Goal: Information Seeking & Learning: Compare options

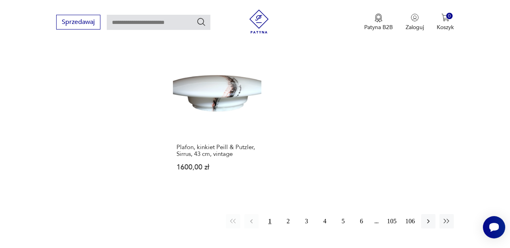
scroll to position [1059, 0]
click at [287, 213] on button "2" at bounding box center [288, 220] width 14 height 14
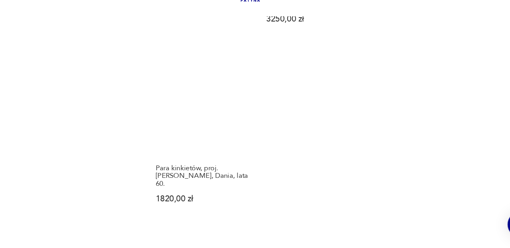
scroll to position [1055, 0]
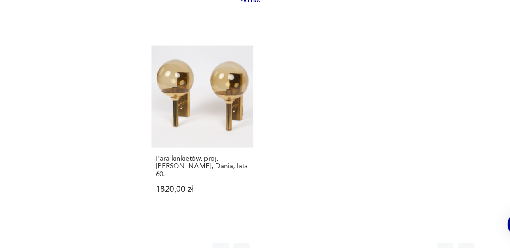
click at [306, 243] on button "3" at bounding box center [306, 250] width 14 height 14
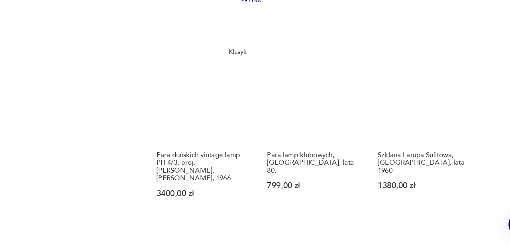
scroll to position [874, 0]
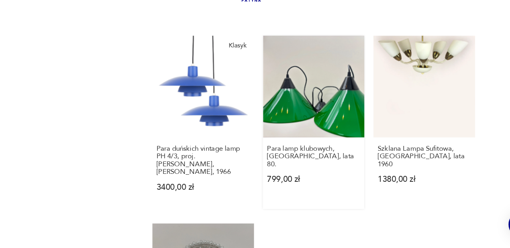
click at [331, 127] on link "Para lamp klubowych, [GEOGRAPHIC_DATA], lata 80. 799,00 zł" at bounding box center [313, 138] width 88 height 151
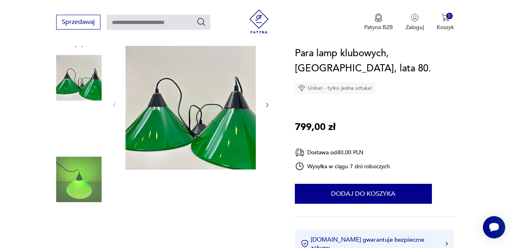
scroll to position [71, 0]
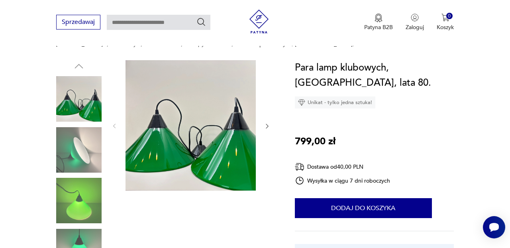
click at [168, 135] on img at bounding box center [190, 125] width 130 height 130
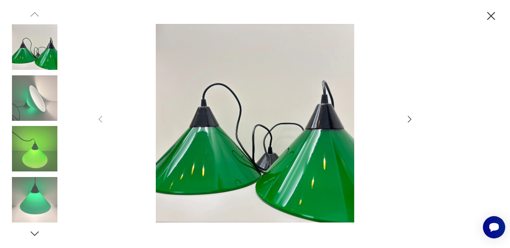
click at [411, 118] on icon "button" at bounding box center [410, 119] width 10 height 10
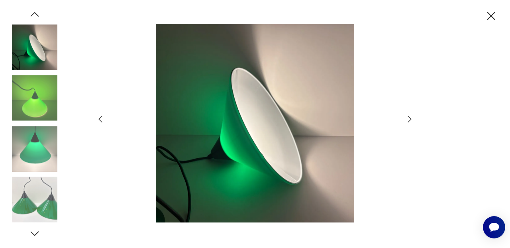
click at [411, 118] on icon "button" at bounding box center [410, 119] width 10 height 10
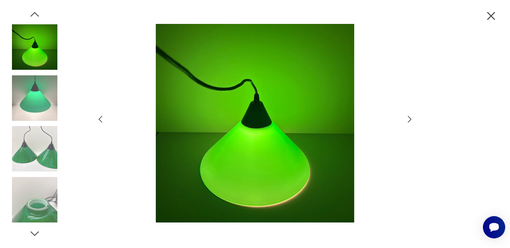
click at [411, 118] on icon "button" at bounding box center [410, 119] width 10 height 10
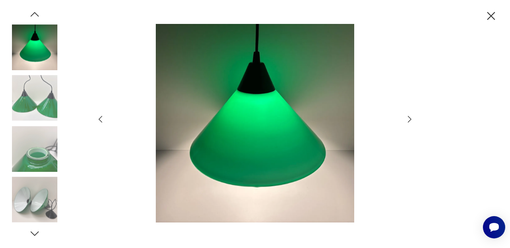
click at [411, 118] on icon "button" at bounding box center [410, 119] width 10 height 10
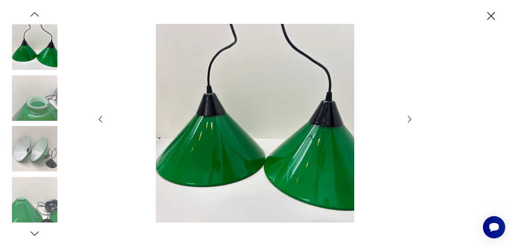
click at [411, 118] on icon "button" at bounding box center [410, 119] width 10 height 10
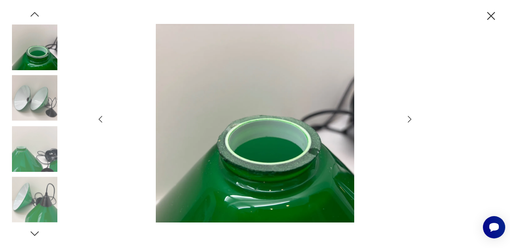
click at [411, 118] on icon "button" at bounding box center [410, 119] width 10 height 10
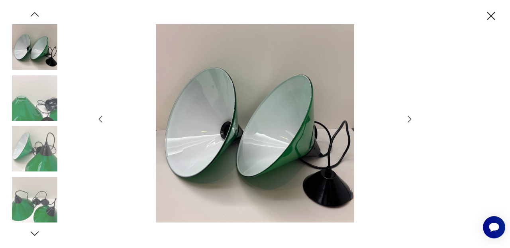
click at [411, 118] on icon "button" at bounding box center [410, 119] width 10 height 10
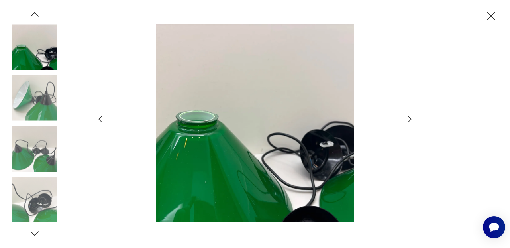
click at [411, 118] on icon "button" at bounding box center [410, 119] width 10 height 10
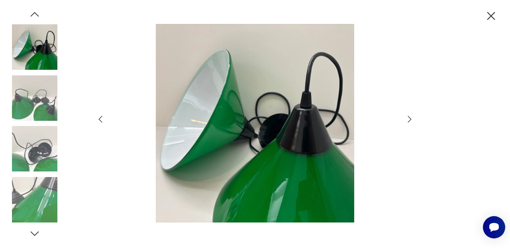
click at [411, 118] on icon "button" at bounding box center [410, 119] width 10 height 10
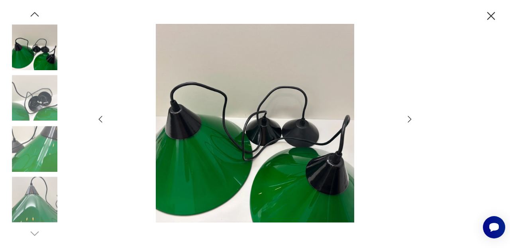
click at [412, 119] on icon "button" at bounding box center [410, 119] width 10 height 10
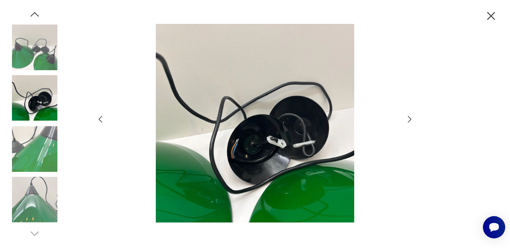
click at [412, 119] on icon "button" at bounding box center [410, 119] width 10 height 10
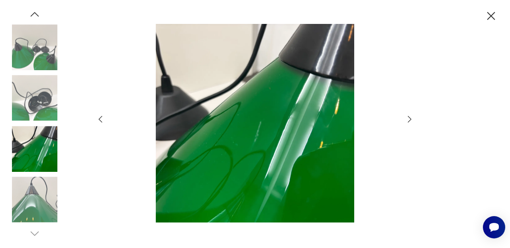
click at [412, 119] on icon "button" at bounding box center [410, 119] width 10 height 10
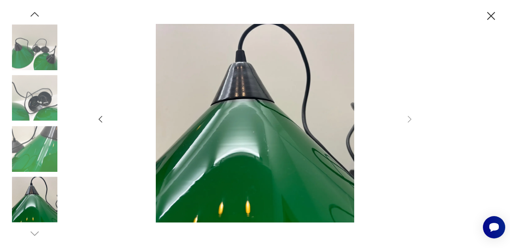
click at [491, 14] on icon "button" at bounding box center [491, 16] width 14 height 14
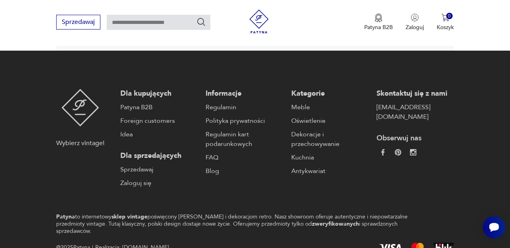
scroll to position [1367, 0]
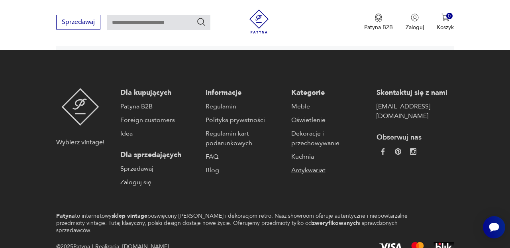
click at [315, 165] on link "Antykwariat" at bounding box center [329, 170] width 77 height 10
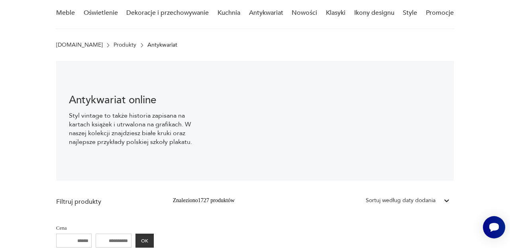
scroll to position [57, 0]
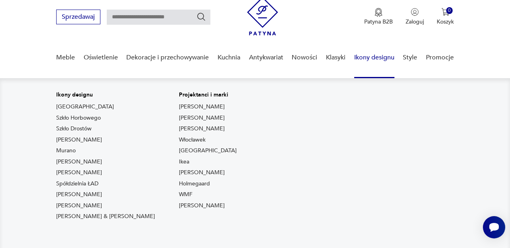
scroll to position [29, 0]
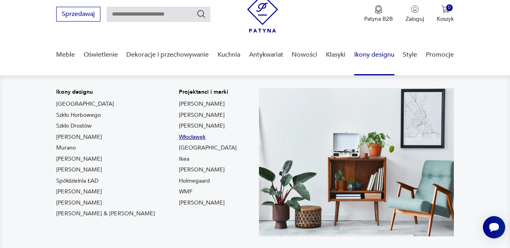
click at [179, 136] on link "Włocławek" at bounding box center [192, 137] width 27 height 8
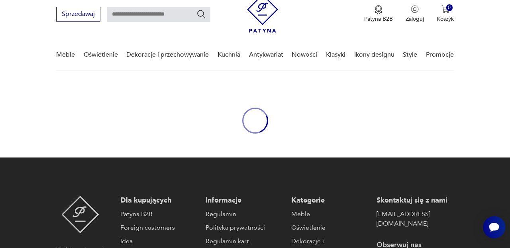
type input "*********"
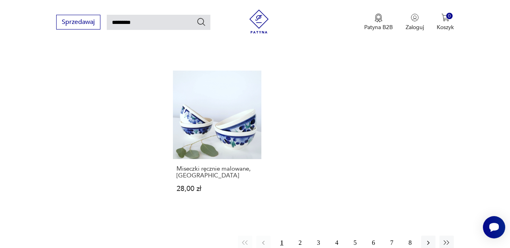
scroll to position [948, 0]
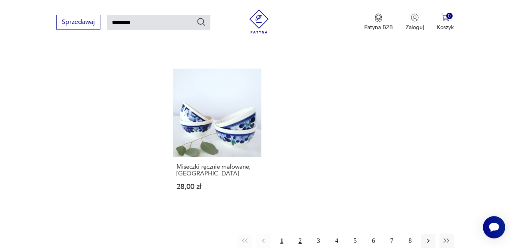
click at [301, 233] on button "2" at bounding box center [300, 240] width 14 height 14
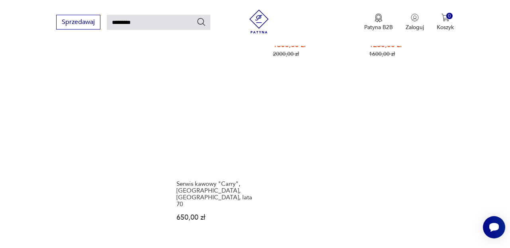
scroll to position [930, 0]
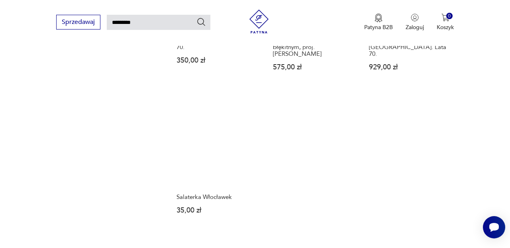
scroll to position [891, 0]
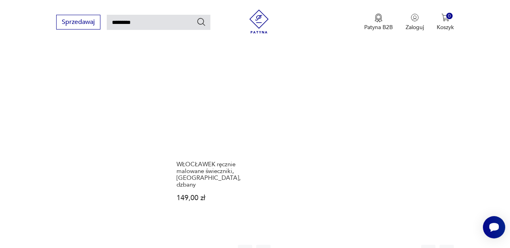
scroll to position [926, 0]
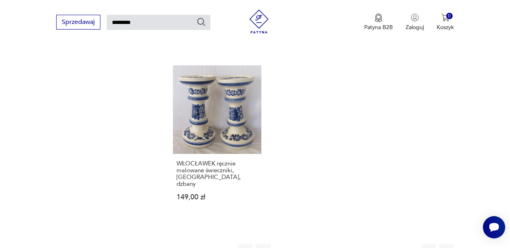
click at [355, 244] on button "5" at bounding box center [355, 251] width 14 height 14
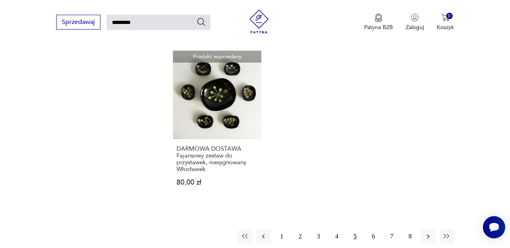
scroll to position [939, 0]
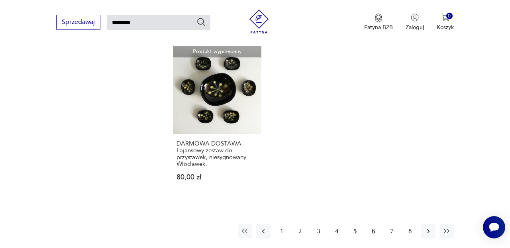
click at [374, 224] on button "6" at bounding box center [373, 231] width 14 height 14
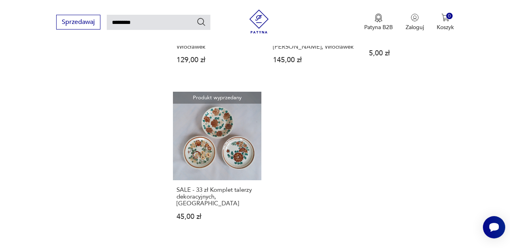
scroll to position [892, 0]
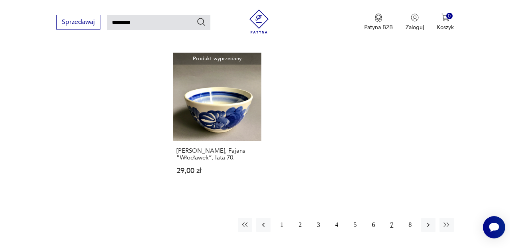
scroll to position [926, 0]
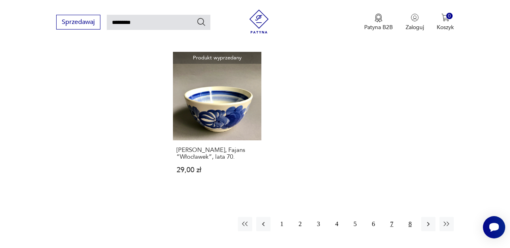
click at [410, 217] on button "8" at bounding box center [410, 224] width 14 height 14
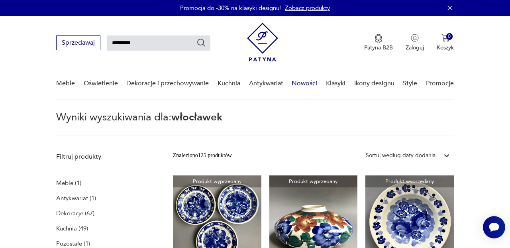
click at [305, 83] on link "Nowości" at bounding box center [303, 83] width 25 height 31
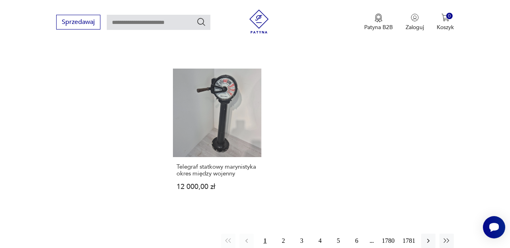
scroll to position [961, 0]
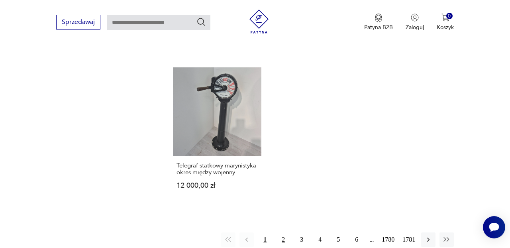
click at [282, 232] on button "2" at bounding box center [283, 239] width 14 height 14
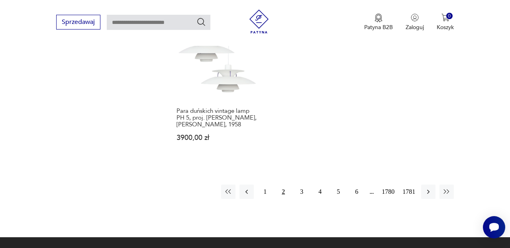
scroll to position [1042, 0]
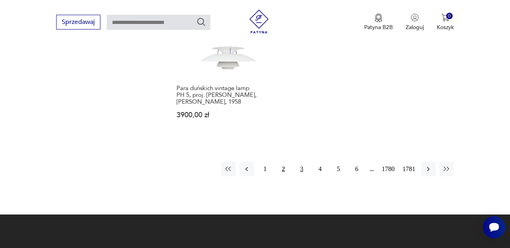
click at [300, 174] on button "3" at bounding box center [301, 169] width 14 height 14
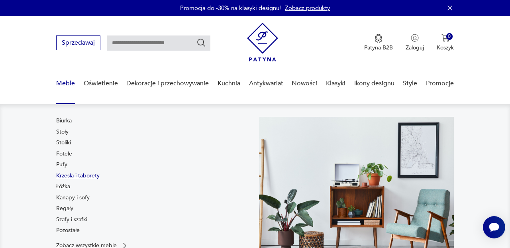
click at [68, 172] on link "Krzesła i taborety" at bounding box center [77, 176] width 43 height 8
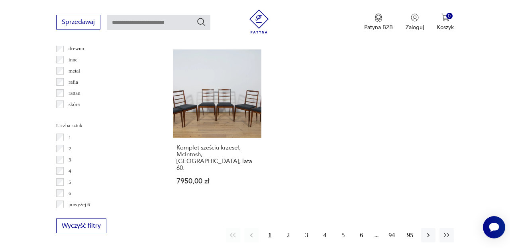
scroll to position [1099, 0]
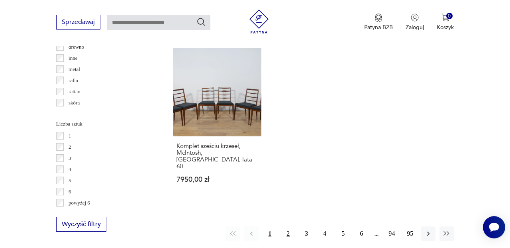
click at [289, 226] on button "2" at bounding box center [288, 233] width 14 height 14
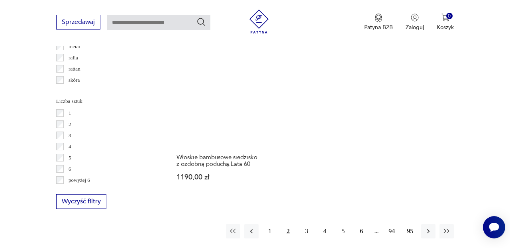
scroll to position [1124, 0]
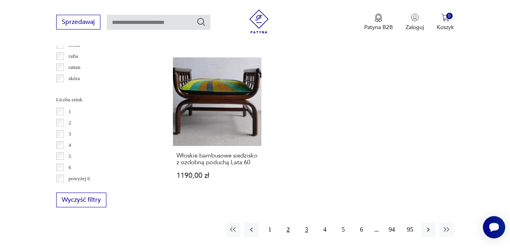
click at [308, 222] on button "3" at bounding box center [306, 229] width 14 height 14
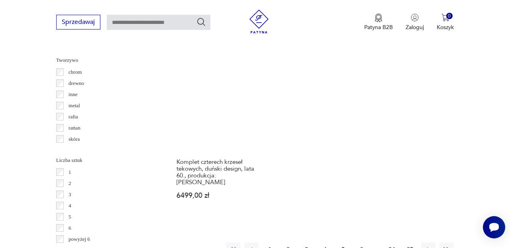
scroll to position [1077, 0]
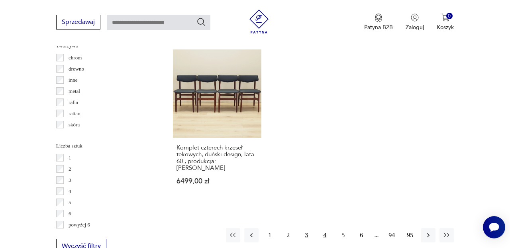
click at [326, 228] on button "4" at bounding box center [324, 235] width 14 height 14
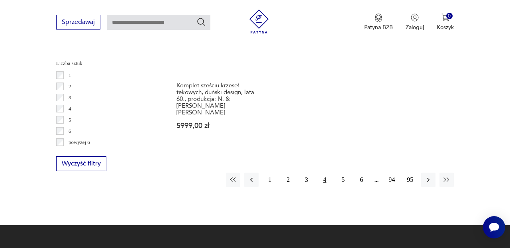
scroll to position [1161, 0]
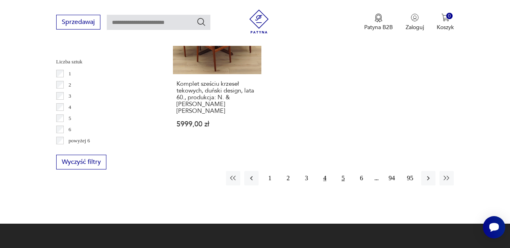
click at [343, 171] on button "5" at bounding box center [343, 178] width 14 height 14
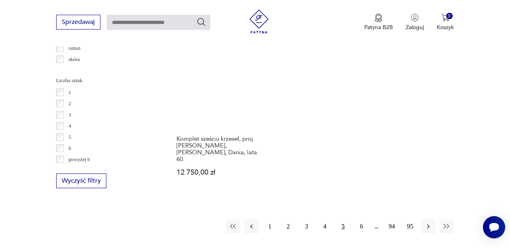
scroll to position [1144, 0]
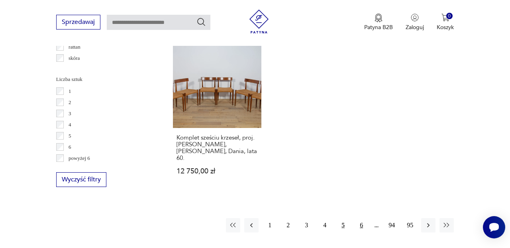
click at [360, 218] on button "6" at bounding box center [361, 225] width 14 height 14
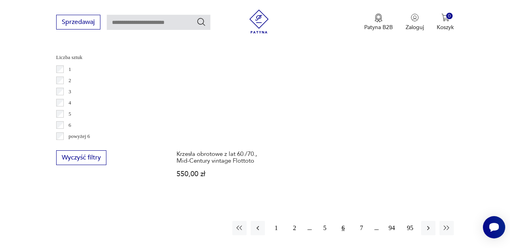
scroll to position [1178, 0]
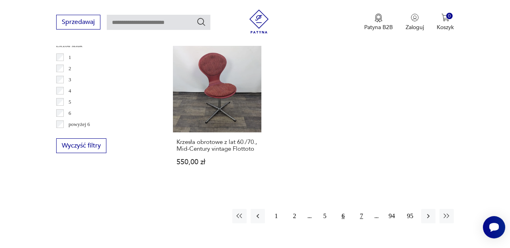
click at [360, 209] on button "7" at bounding box center [361, 216] width 14 height 14
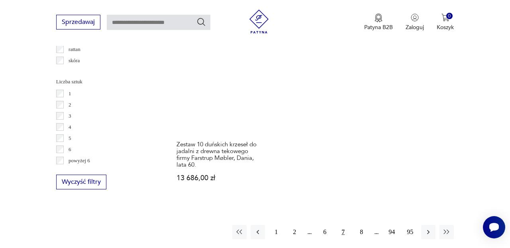
scroll to position [1152, 0]
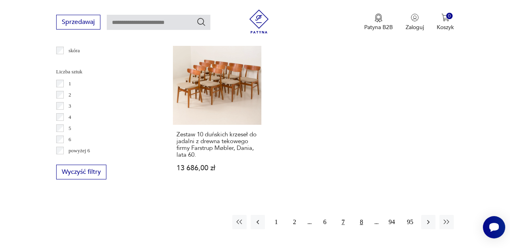
click at [362, 215] on button "8" at bounding box center [361, 222] width 14 height 14
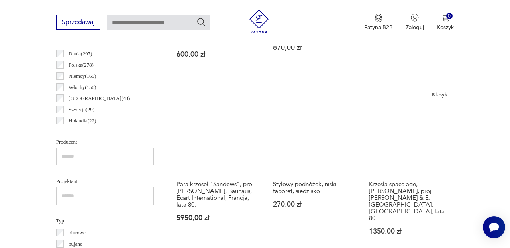
scroll to position [443, 0]
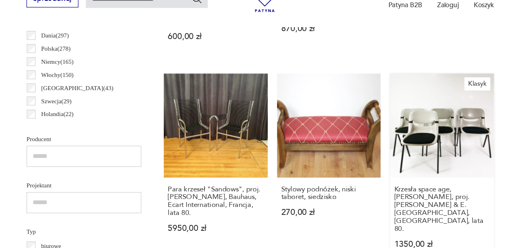
click at [397, 113] on link "Klasyk Krzesła space age, [PERSON_NAME], proj. [PERSON_NAME] & E. [GEOGRAPHIC_D…" at bounding box center [409, 168] width 88 height 164
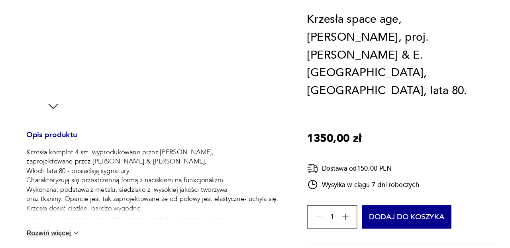
scroll to position [238, 0]
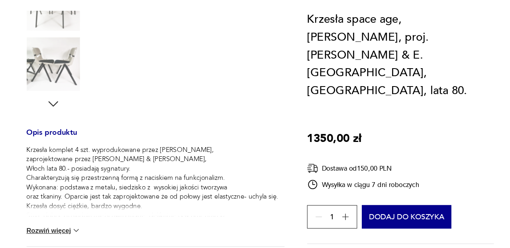
click at [98, 229] on img at bounding box center [98, 233] width 8 height 8
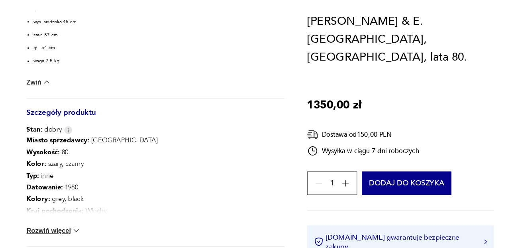
scroll to position [473, 0]
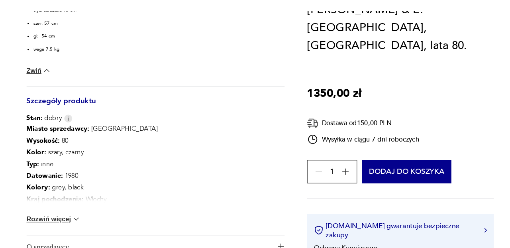
click at [98, 219] on img at bounding box center [98, 223] width 8 height 8
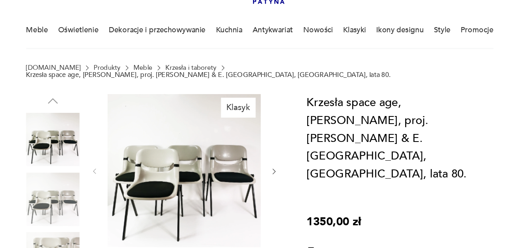
scroll to position [22, 0]
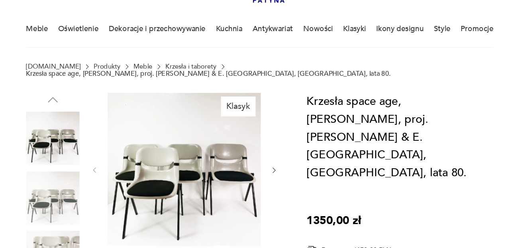
click at [189, 184] on img at bounding box center [190, 180] width 130 height 130
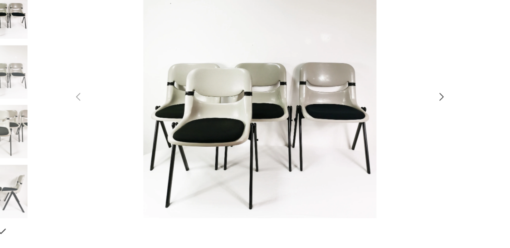
click at [410, 119] on icon "button" at bounding box center [410, 119] width 4 height 6
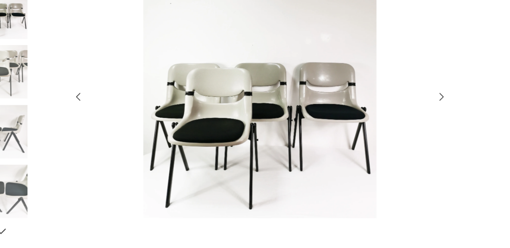
click at [410, 117] on icon "button" at bounding box center [410, 119] width 10 height 10
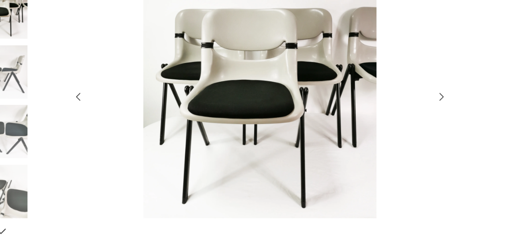
click at [410, 118] on icon "button" at bounding box center [410, 119] width 10 height 10
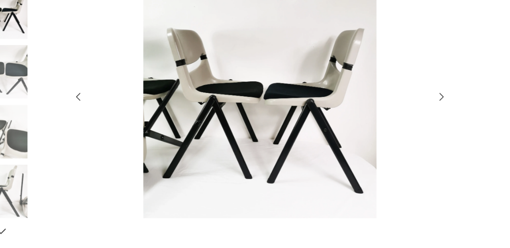
click at [410, 118] on icon "button" at bounding box center [410, 119] width 10 height 10
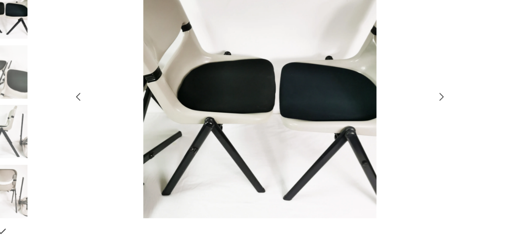
click at [410, 118] on icon "button" at bounding box center [410, 119] width 10 height 10
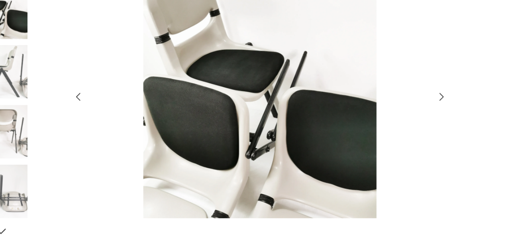
click at [410, 118] on icon "button" at bounding box center [410, 119] width 10 height 10
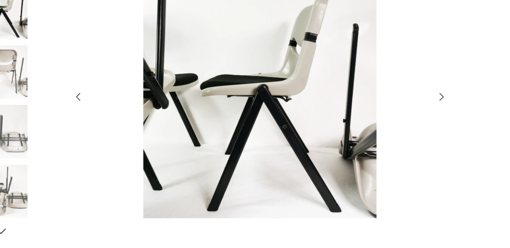
click at [410, 118] on icon "button" at bounding box center [410, 119] width 10 height 10
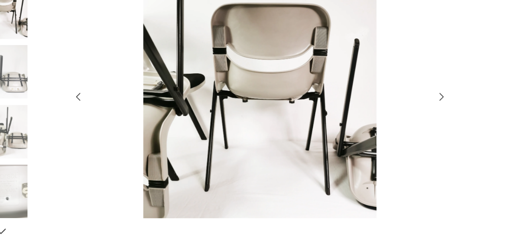
click at [410, 118] on icon "button" at bounding box center [410, 119] width 10 height 10
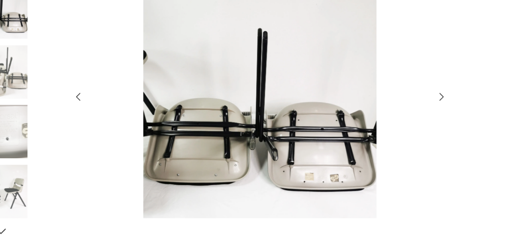
scroll to position [22, 0]
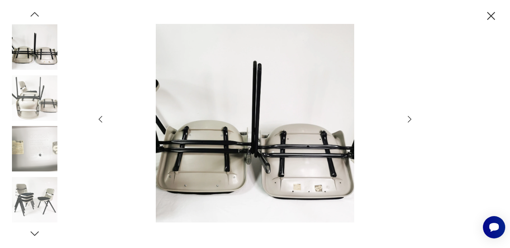
click at [409, 119] on icon "button" at bounding box center [410, 119] width 10 height 10
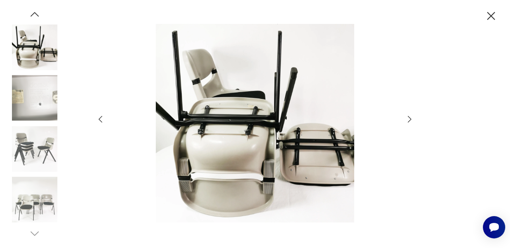
click at [409, 119] on icon "button" at bounding box center [410, 119] width 10 height 10
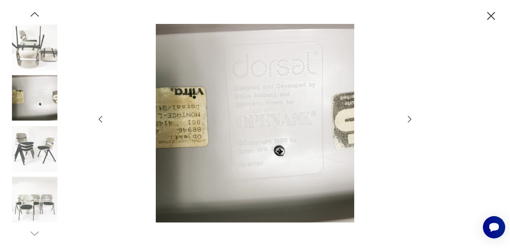
click at [409, 119] on icon "button" at bounding box center [410, 119] width 10 height 10
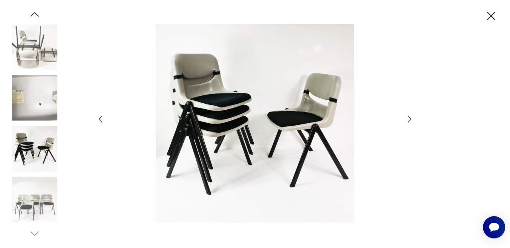
click at [409, 119] on icon "button" at bounding box center [410, 119] width 10 height 10
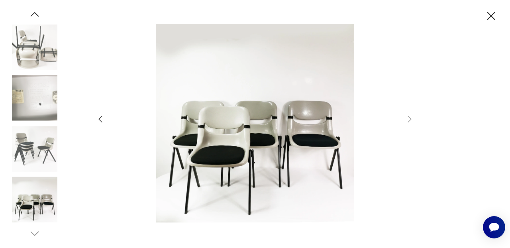
click at [493, 14] on icon "button" at bounding box center [491, 16] width 14 height 14
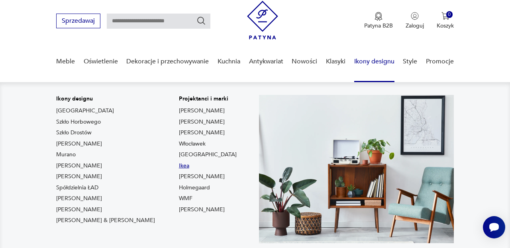
click at [179, 166] on link "Ikea" at bounding box center [184, 166] width 10 height 8
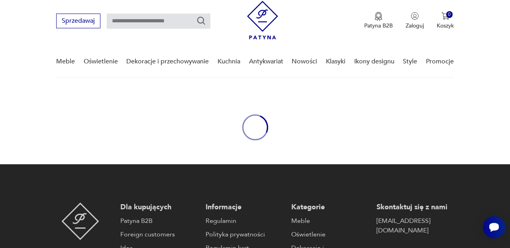
type input "****"
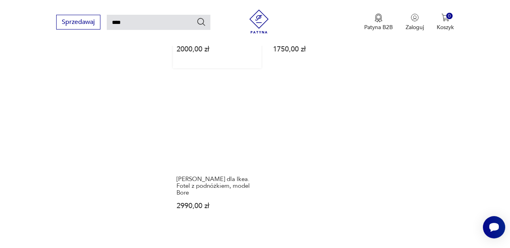
scroll to position [909, 0]
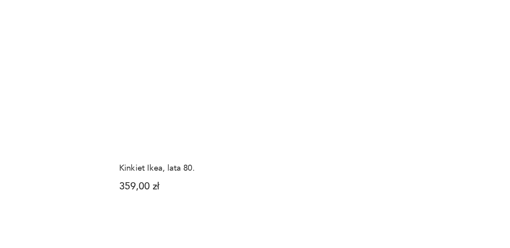
scroll to position [902, 0]
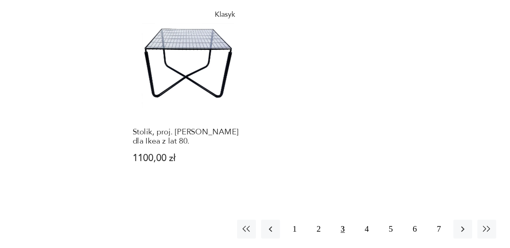
scroll to position [939, 0]
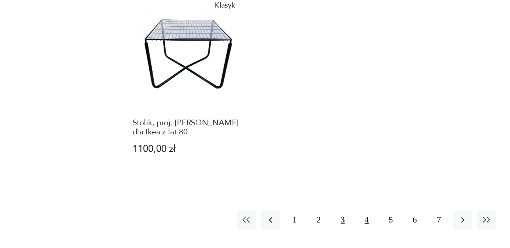
click at [355, 219] on button "4" at bounding box center [355, 226] width 14 height 14
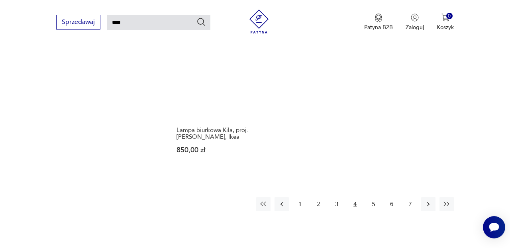
scroll to position [927, 0]
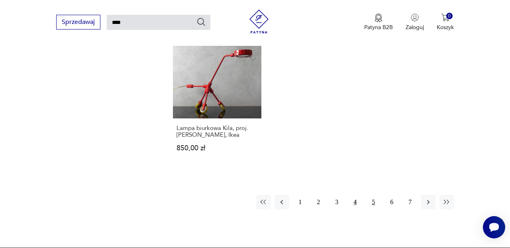
click at [375, 195] on button "5" at bounding box center [373, 202] width 14 height 14
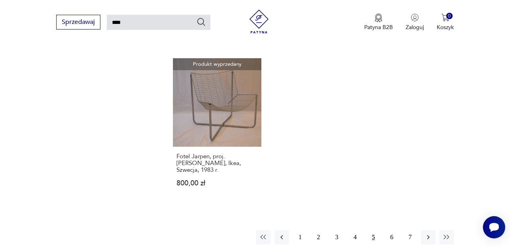
scroll to position [918, 0]
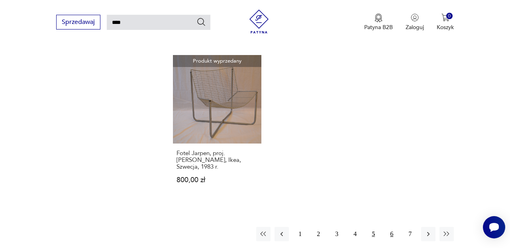
click at [393, 227] on button "6" at bounding box center [391, 234] width 14 height 14
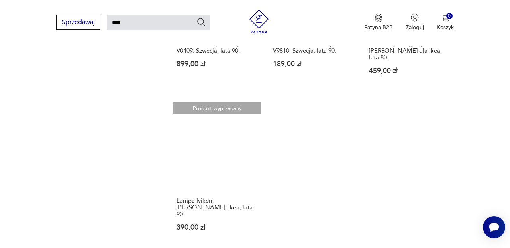
scroll to position [888, 0]
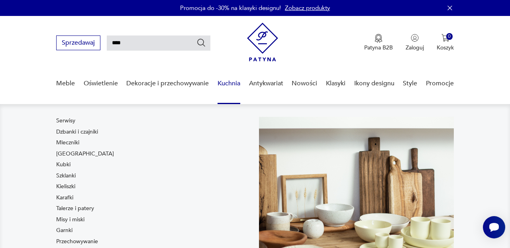
click at [229, 80] on link "Kuchnia" at bounding box center [228, 83] width 23 height 31
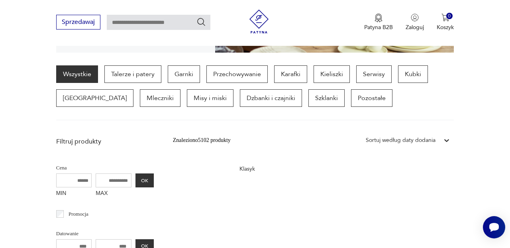
scroll to position [198, 0]
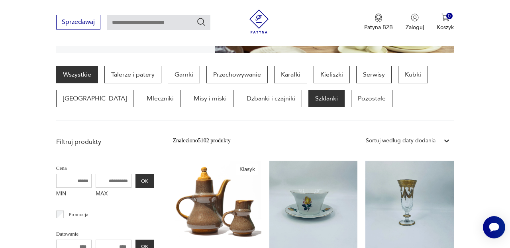
click at [308, 97] on p "Szklanki" at bounding box center [326, 99] width 36 height 18
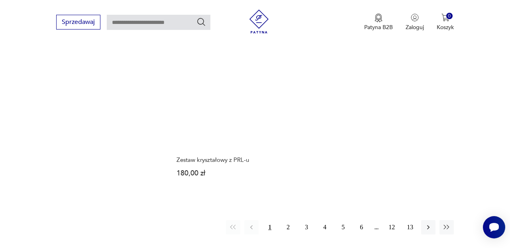
scroll to position [1060, 0]
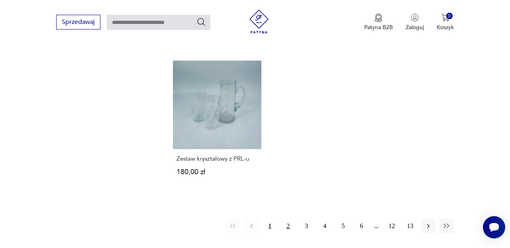
click at [288, 219] on button "2" at bounding box center [288, 226] width 14 height 14
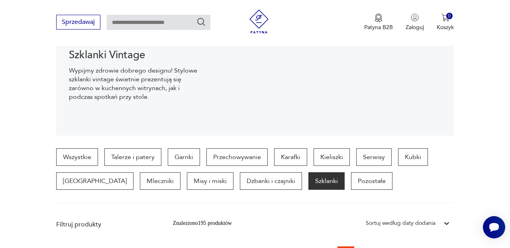
scroll to position [117, 0]
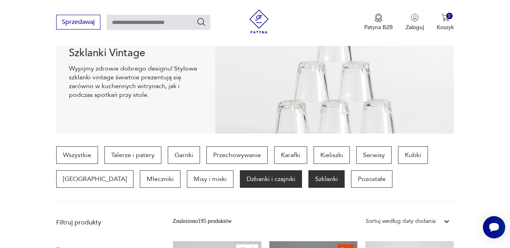
click at [246, 180] on p "Dzbanki i czajniki" at bounding box center [271, 179] width 62 height 18
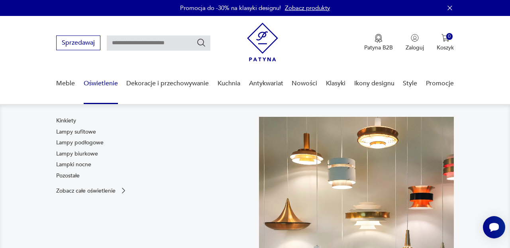
click at [104, 83] on link "Oświetlenie" at bounding box center [101, 83] width 34 height 31
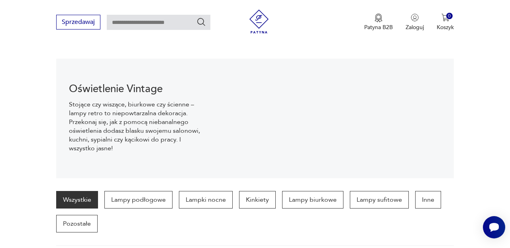
scroll to position [79, 0]
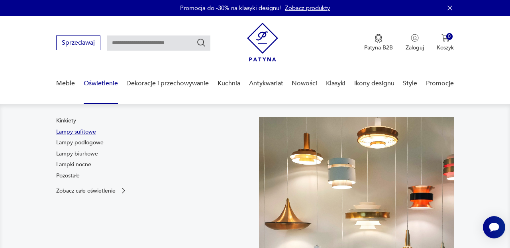
click at [92, 130] on link "Lampy sufitowe" at bounding box center [76, 132] width 40 height 8
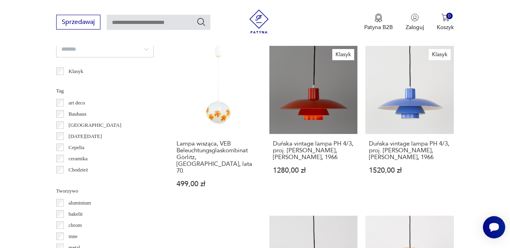
scroll to position [622, 0]
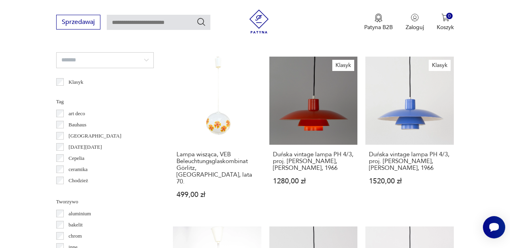
click at [83, 124] on p "Bauhaus" at bounding box center [77, 124] width 18 height 9
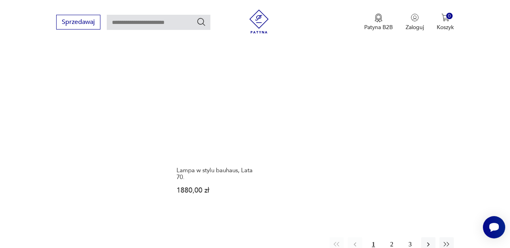
scroll to position [1075, 0]
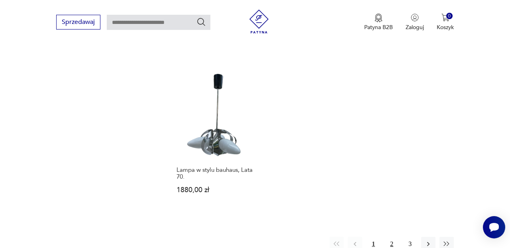
click at [392, 237] on button "2" at bounding box center [391, 244] width 14 height 14
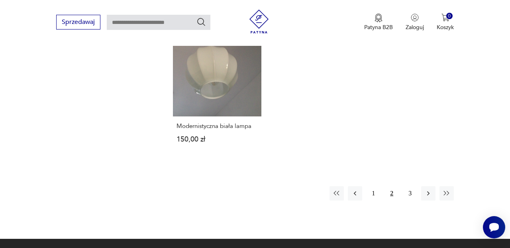
scroll to position [1079, 0]
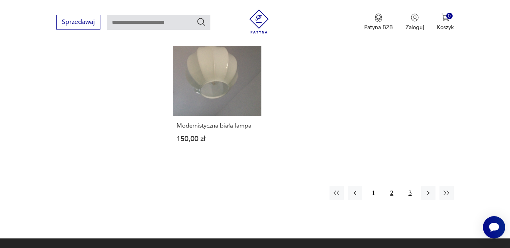
click at [411, 186] on button "3" at bounding box center [410, 193] width 14 height 14
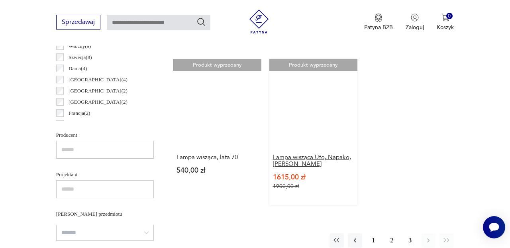
scroll to position [416, 0]
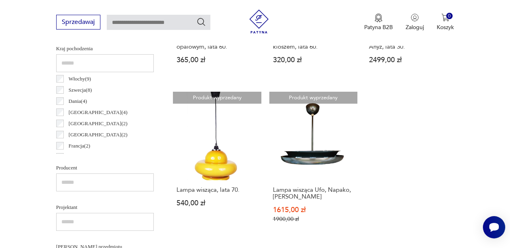
click at [84, 78] on p "Włochy ( 9 )" at bounding box center [79, 78] width 22 height 9
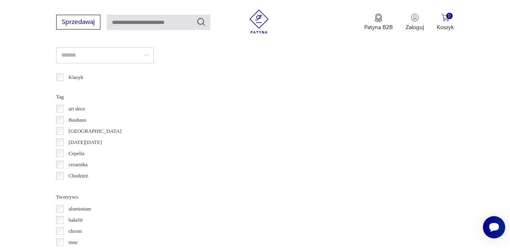
scroll to position [627, 0]
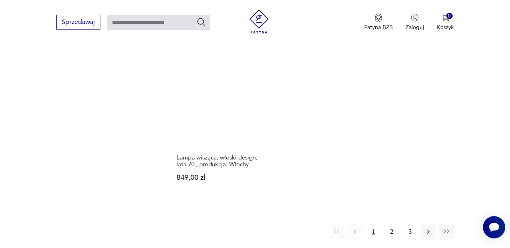
scroll to position [1116, 0]
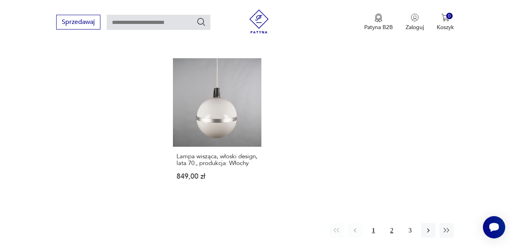
click at [390, 223] on button "2" at bounding box center [391, 230] width 14 height 14
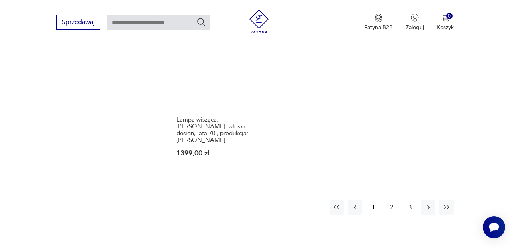
scroll to position [1150, 0]
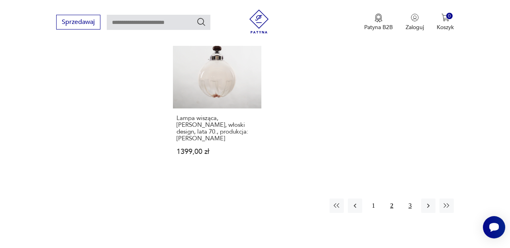
click at [410, 198] on button "3" at bounding box center [410, 205] width 14 height 14
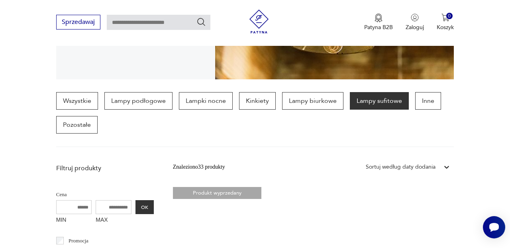
scroll to position [173, 0]
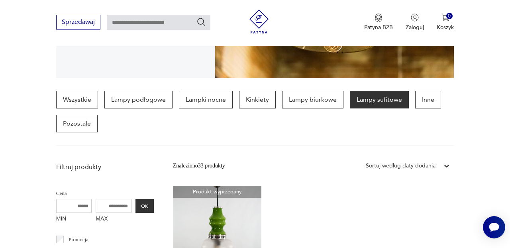
scroll to position [955, 0]
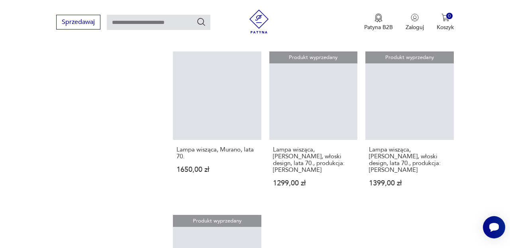
scroll to position [1116, 0]
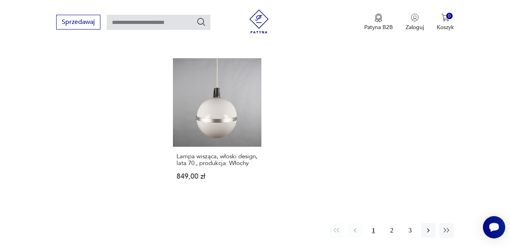
scroll to position [336, 0]
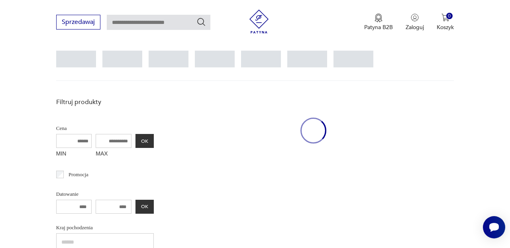
scroll to position [211, 0]
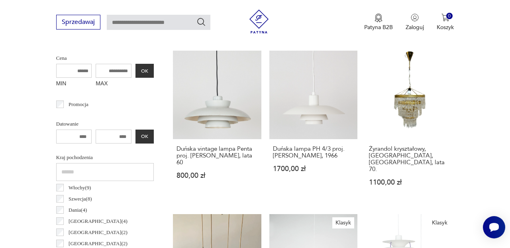
scroll to position [310, 0]
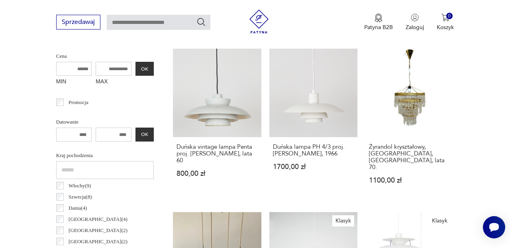
click at [80, 208] on p "Dania ( 4 )" at bounding box center [77, 207] width 18 height 9
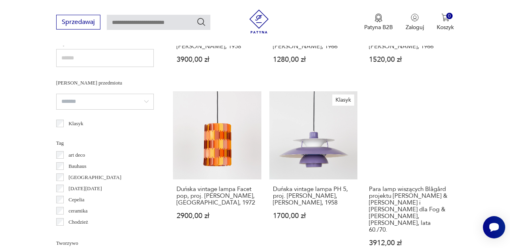
scroll to position [581, 0]
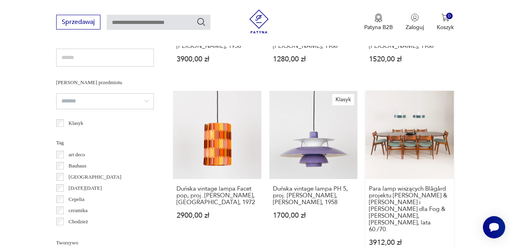
click at [418, 137] on link "Para lamp wiszących Blågård projektu [PERSON_NAME] & [PERSON_NAME] i [PERSON_NA…" at bounding box center [409, 176] width 88 height 171
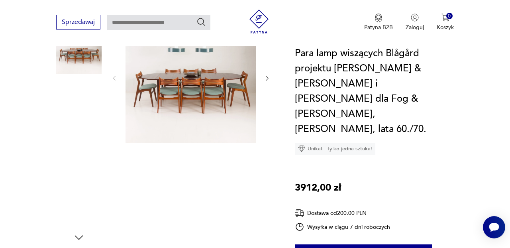
scroll to position [126, 0]
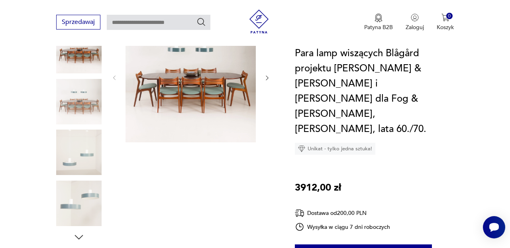
click at [267, 76] on icon "button" at bounding box center [267, 77] width 6 height 6
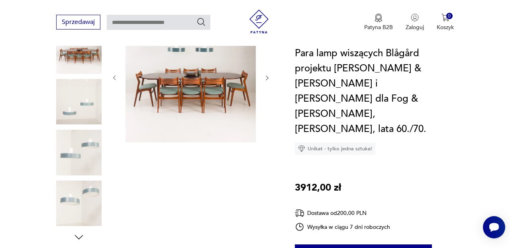
click at [267, 76] on icon "button" at bounding box center [267, 77] width 6 height 6
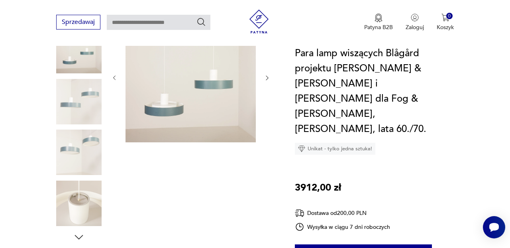
click at [270, 76] on icon "button" at bounding box center [267, 77] width 6 height 6
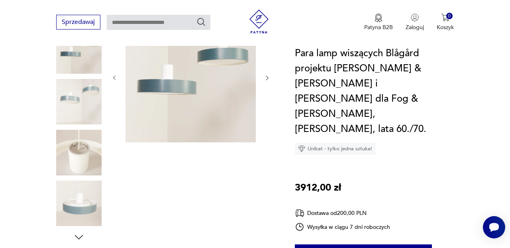
click at [270, 76] on icon "button" at bounding box center [267, 77] width 6 height 6
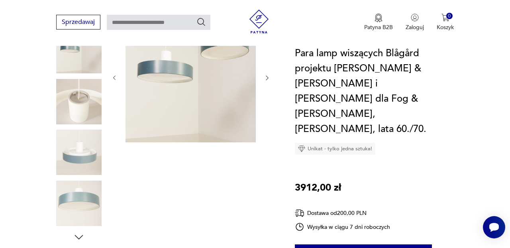
click at [270, 76] on icon "button" at bounding box center [267, 77] width 6 height 6
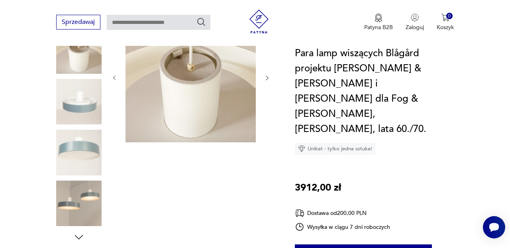
click at [270, 76] on icon "button" at bounding box center [267, 77] width 6 height 6
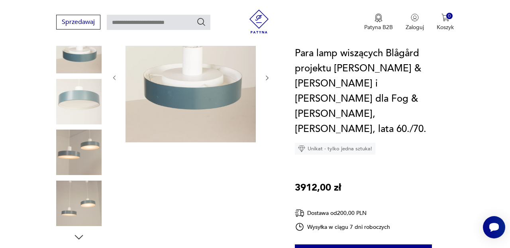
click at [270, 76] on icon "button" at bounding box center [267, 77] width 6 height 6
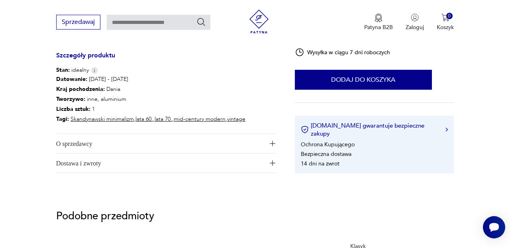
scroll to position [444, 0]
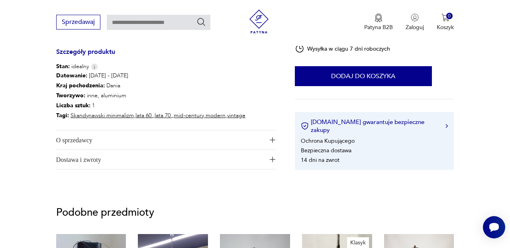
click at [272, 141] on img "button" at bounding box center [273, 140] width 6 height 6
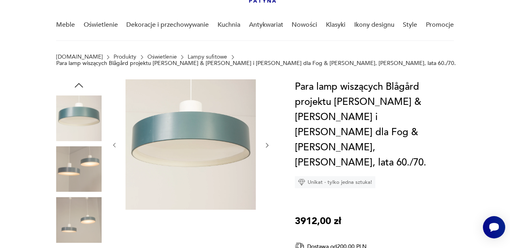
scroll to position [15, 0]
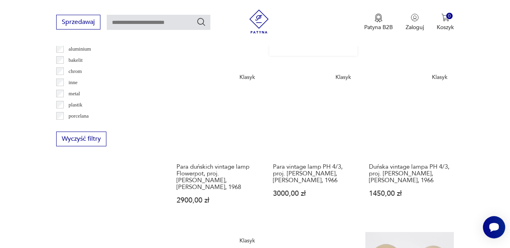
scroll to position [793, 0]
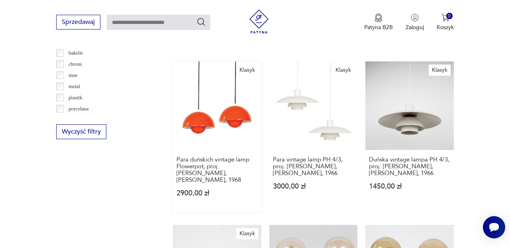
click at [226, 113] on link "Klasyk Para duńskich vintage lamp Flowerpot, proj. [PERSON_NAME], [PERSON_NAME]…" at bounding box center [217, 136] width 88 height 151
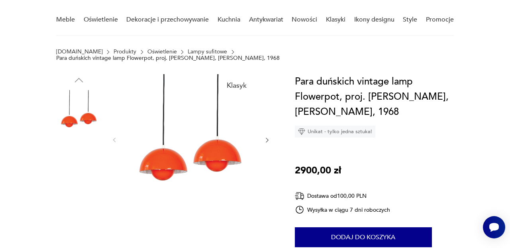
scroll to position [66, 0]
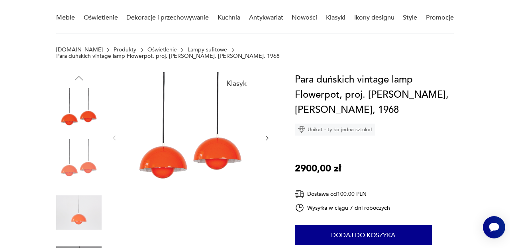
click at [228, 147] on img at bounding box center [190, 137] width 130 height 130
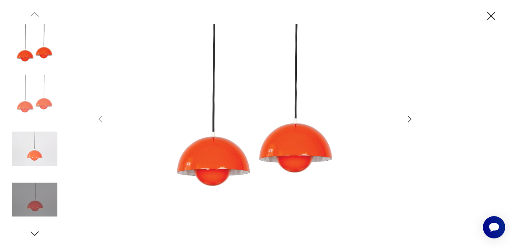
click at [409, 120] on icon "button" at bounding box center [410, 119] width 4 height 6
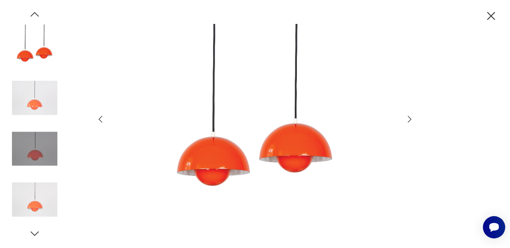
click at [409, 120] on icon "button" at bounding box center [410, 119] width 4 height 6
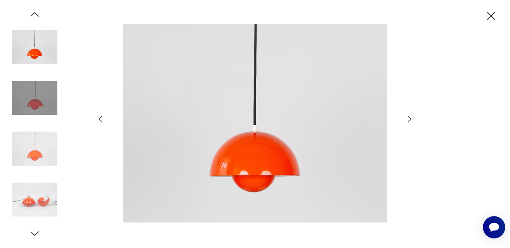
click at [409, 120] on icon "button" at bounding box center [410, 119] width 4 height 6
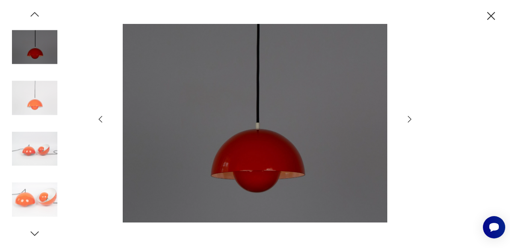
click at [409, 120] on icon "button" at bounding box center [410, 119] width 4 height 6
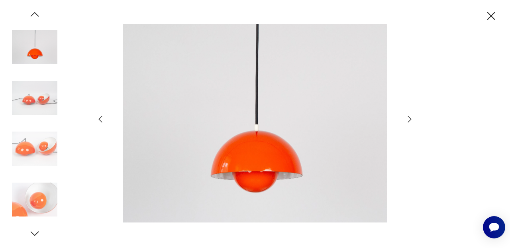
click at [409, 120] on icon "button" at bounding box center [410, 119] width 4 height 6
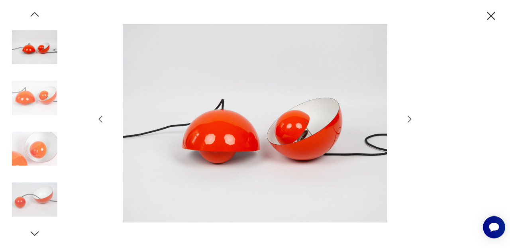
click at [409, 120] on icon "button" at bounding box center [410, 119] width 4 height 6
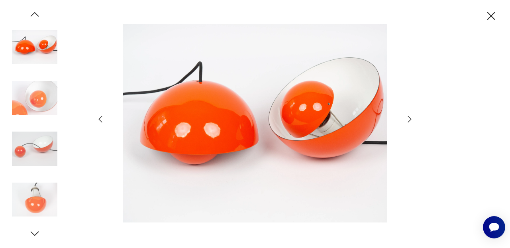
click at [409, 120] on icon "button" at bounding box center [410, 119] width 4 height 6
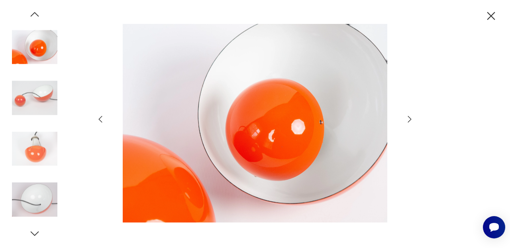
click at [409, 120] on icon "button" at bounding box center [410, 119] width 4 height 6
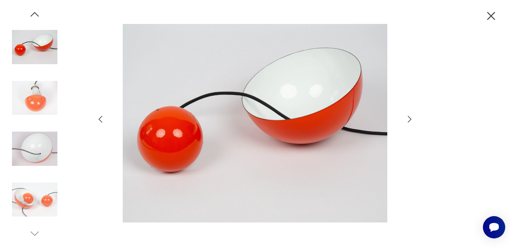
click at [490, 18] on icon "button" at bounding box center [491, 16] width 14 height 14
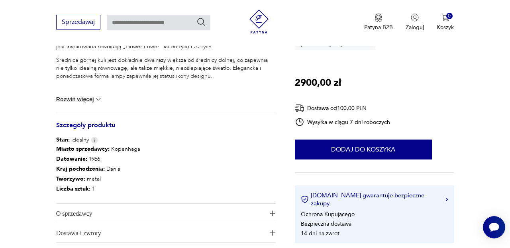
scroll to position [381, 0]
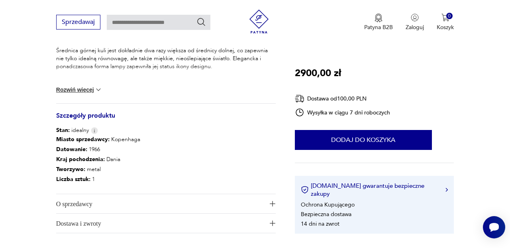
click at [273, 201] on img "button" at bounding box center [273, 204] width 6 height 6
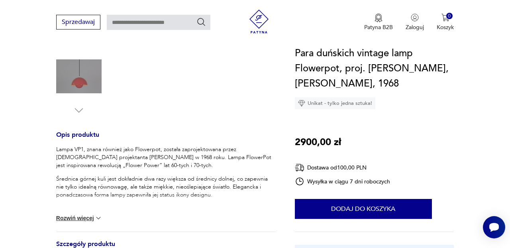
scroll to position [264, 0]
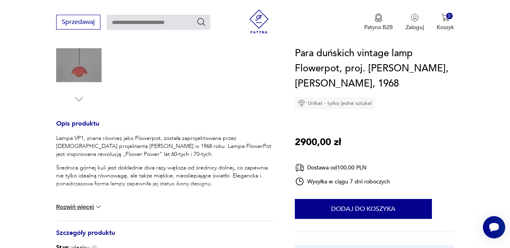
click at [98, 203] on img at bounding box center [98, 207] width 8 height 8
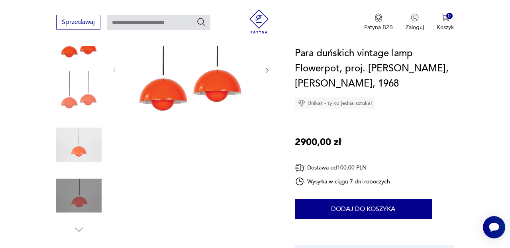
scroll to position [131, 0]
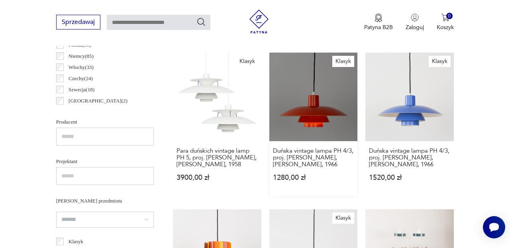
scroll to position [449, 0]
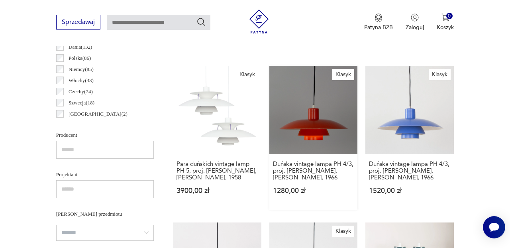
click at [312, 114] on link "Klasyk Duńska vintage lampa PH 4/3, proj. [PERSON_NAME], [PERSON_NAME], 1966 12…" at bounding box center [313, 138] width 88 height 144
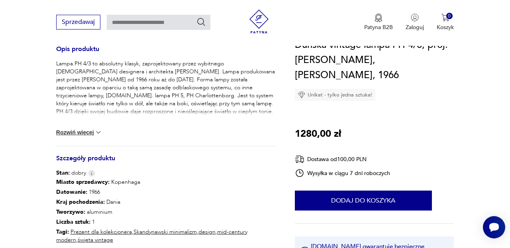
scroll to position [331, 0]
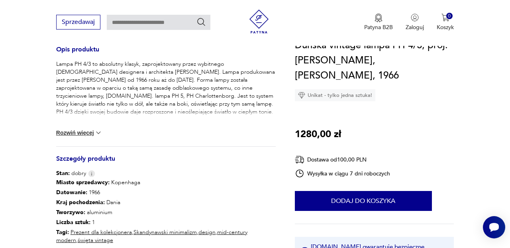
click at [99, 132] on img at bounding box center [98, 133] width 8 height 8
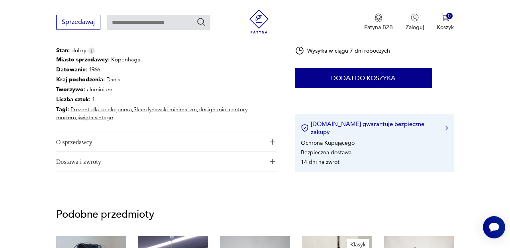
scroll to position [561, 0]
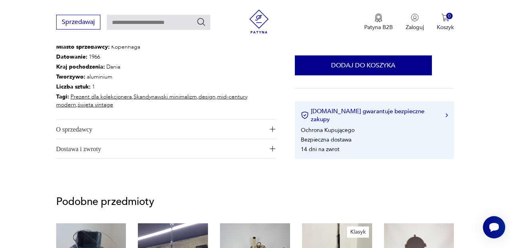
click at [272, 130] on img "button" at bounding box center [273, 129] width 6 height 6
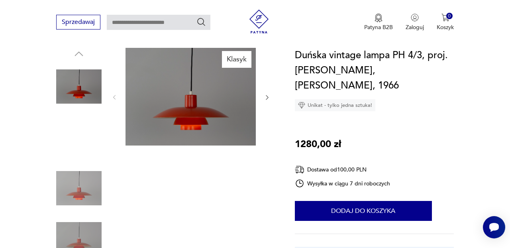
scroll to position [83, 0]
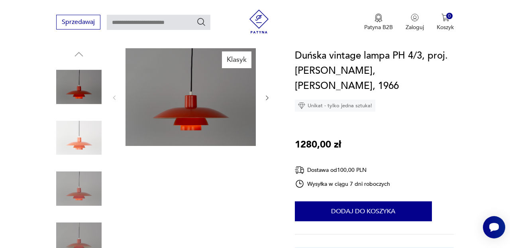
click at [215, 102] on img at bounding box center [190, 97] width 130 height 98
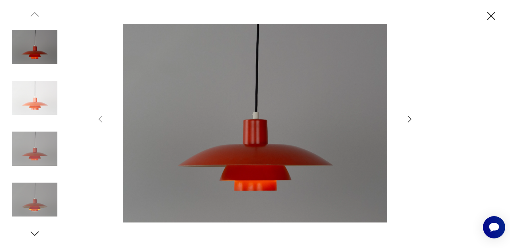
click at [409, 119] on icon "button" at bounding box center [410, 119] width 10 height 10
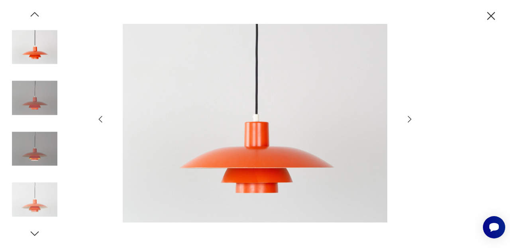
click at [409, 119] on icon "button" at bounding box center [410, 119] width 10 height 10
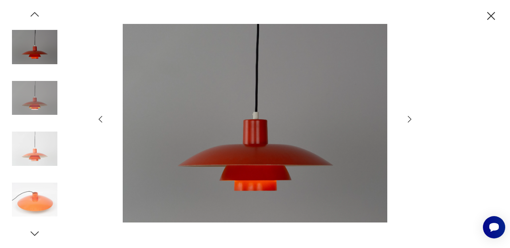
click at [409, 119] on icon "button" at bounding box center [410, 119] width 10 height 10
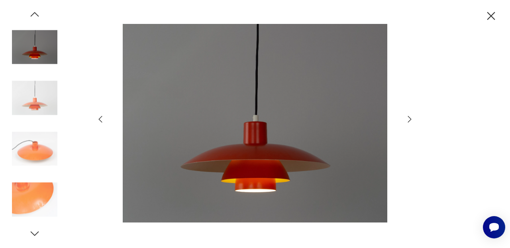
click at [409, 119] on icon "button" at bounding box center [410, 119] width 10 height 10
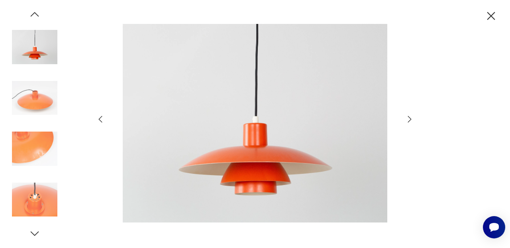
click at [409, 119] on icon "button" at bounding box center [410, 119] width 10 height 10
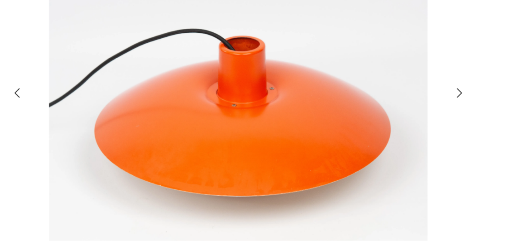
click at [409, 118] on icon "button" at bounding box center [410, 119] width 10 height 10
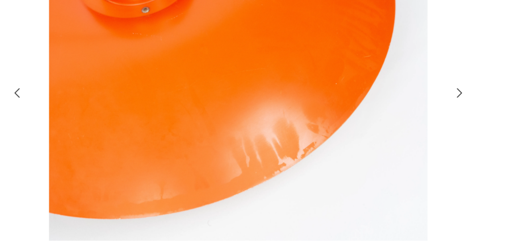
click at [409, 118] on icon "button" at bounding box center [410, 119] width 10 height 10
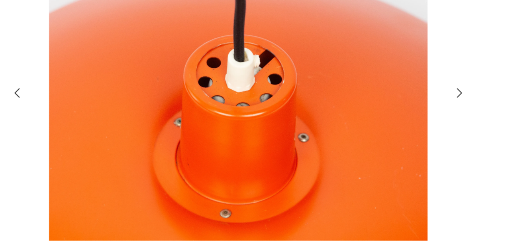
click at [409, 118] on icon "button" at bounding box center [410, 119] width 10 height 10
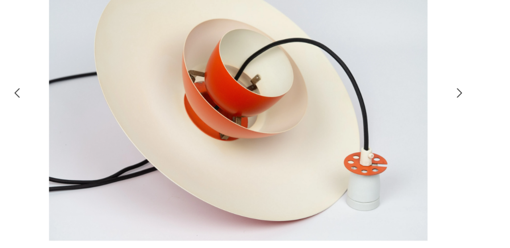
click at [409, 118] on icon "button" at bounding box center [410, 119] width 10 height 10
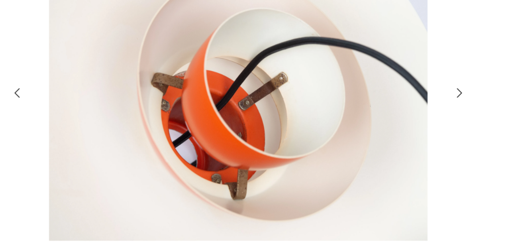
click at [409, 118] on icon "button" at bounding box center [410, 119] width 10 height 10
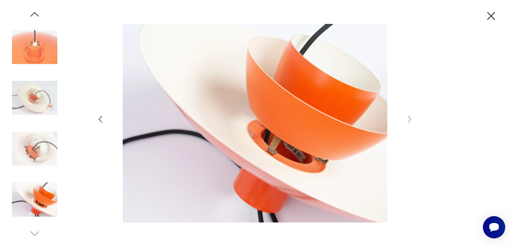
click at [490, 15] on icon "button" at bounding box center [491, 16] width 8 height 8
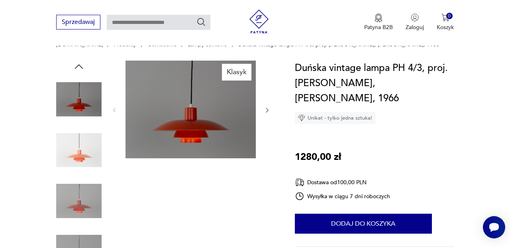
scroll to position [69, 0]
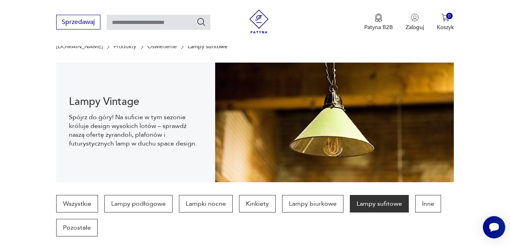
scroll to position [448, 0]
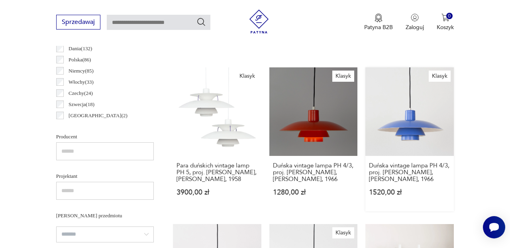
click at [410, 119] on link "Klasyk Duńska vintage lampa PH 4/3, proj. [PERSON_NAME], [PERSON_NAME], 1966 15…" at bounding box center [409, 139] width 88 height 144
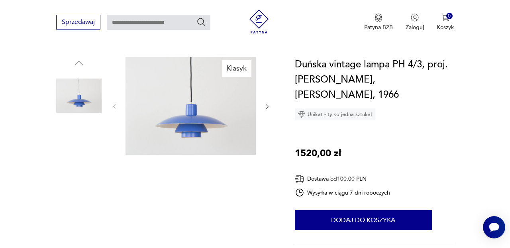
scroll to position [78, 0]
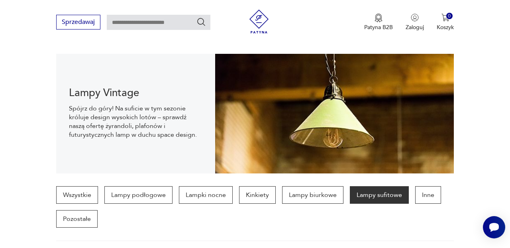
scroll to position [448, 0]
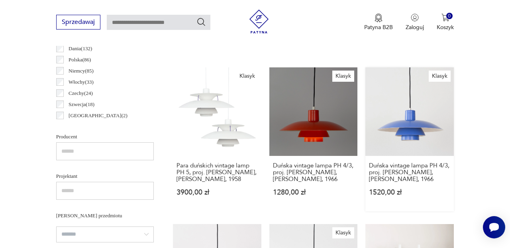
click at [417, 121] on link "Klasyk Duńska vintage lampa PH 4/3, proj. [PERSON_NAME], [PERSON_NAME], 1966 15…" at bounding box center [409, 139] width 88 height 144
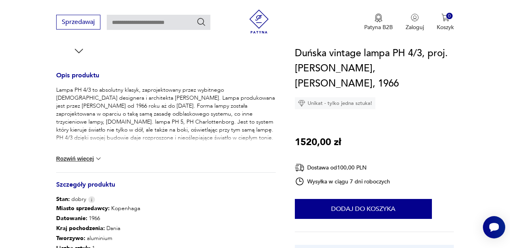
scroll to position [315, 0]
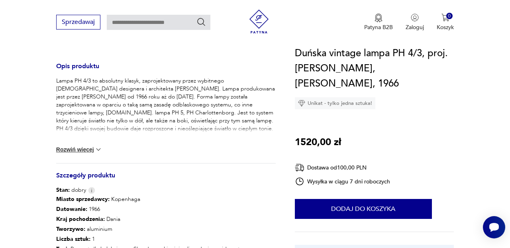
click at [99, 151] on img at bounding box center [98, 149] width 8 height 8
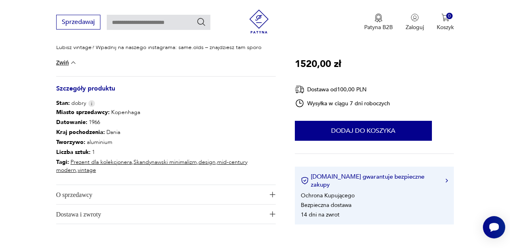
scroll to position [507, 0]
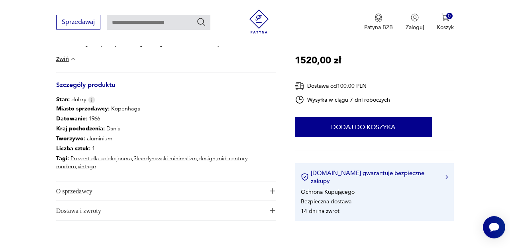
click at [275, 190] on img "button" at bounding box center [273, 191] width 6 height 6
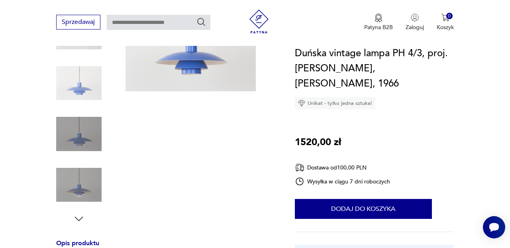
scroll to position [145, 0]
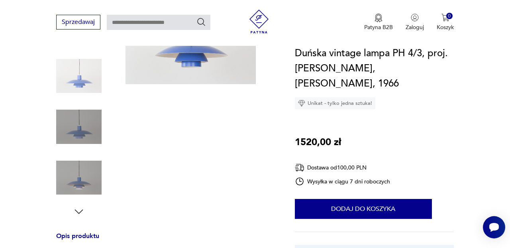
click at [78, 212] on icon "button" at bounding box center [79, 211] width 12 height 12
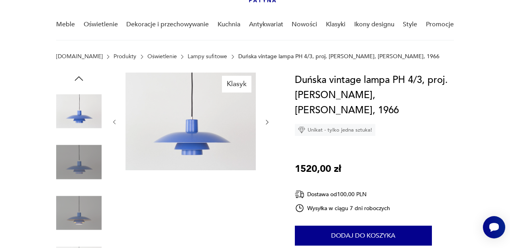
scroll to position [60, 0]
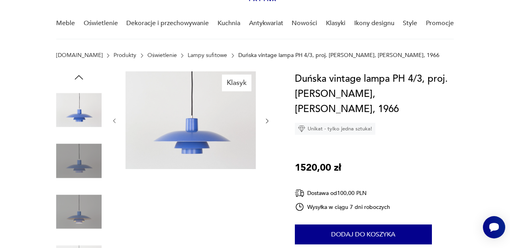
click at [268, 120] on icon "button" at bounding box center [267, 120] width 6 height 6
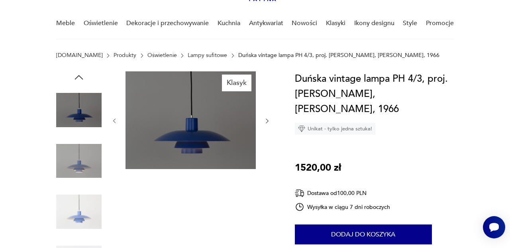
click at [268, 120] on icon "button" at bounding box center [267, 120] width 6 height 6
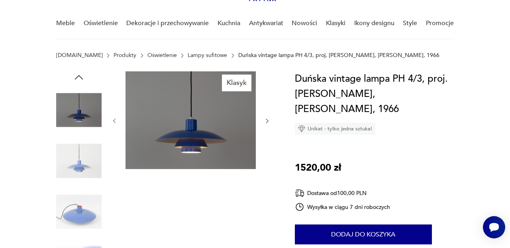
click at [268, 120] on icon "button" at bounding box center [267, 120] width 6 height 6
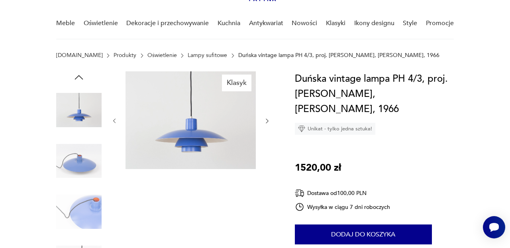
click at [268, 120] on icon "button" at bounding box center [267, 120] width 6 height 6
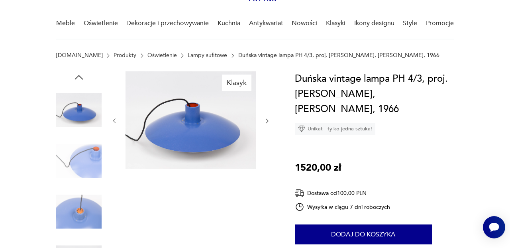
click at [268, 120] on icon "button" at bounding box center [267, 120] width 6 height 6
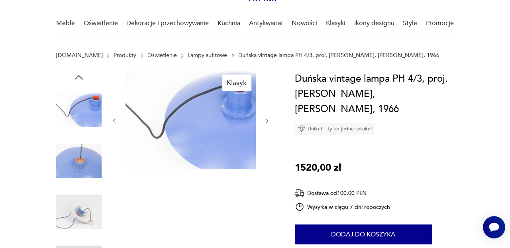
click at [268, 119] on icon "button" at bounding box center [267, 120] width 6 height 6
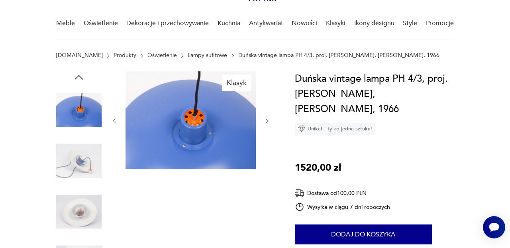
click at [268, 119] on icon "button" at bounding box center [267, 120] width 6 height 6
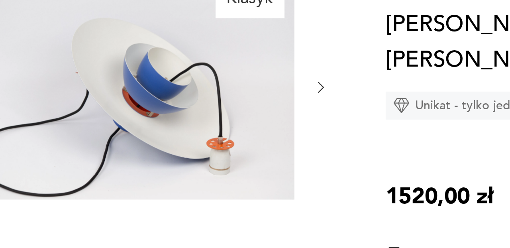
click at [267, 120] on icon "button" at bounding box center [267, 120] width 6 height 6
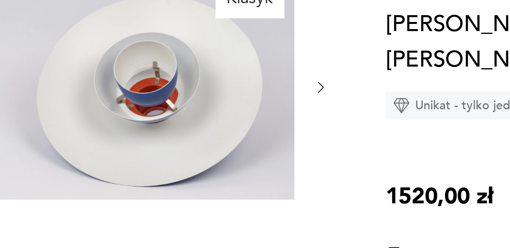
click at [267, 120] on icon "button" at bounding box center [267, 120] width 6 height 6
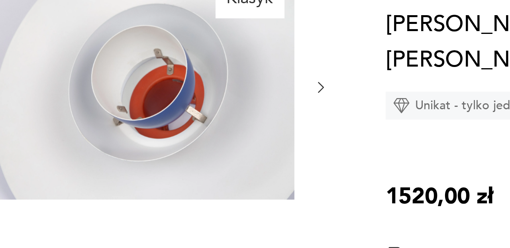
click at [267, 120] on icon "button" at bounding box center [267, 120] width 6 height 6
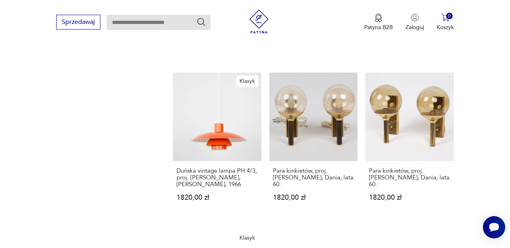
scroll to position [930, 0]
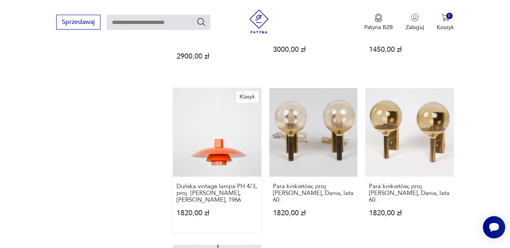
click at [216, 135] on link "Klasyk Duńska vintage lampa PH 4/3, proj. [PERSON_NAME], [PERSON_NAME], 1966 18…" at bounding box center [217, 160] width 88 height 144
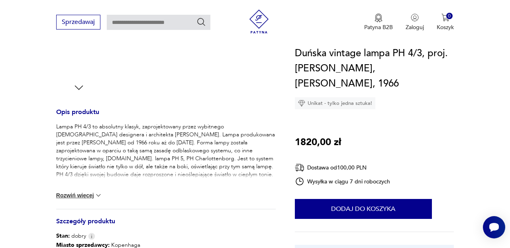
scroll to position [282, 0]
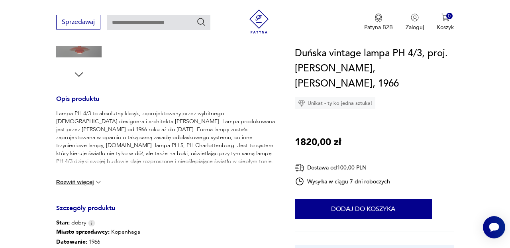
click at [98, 182] on img at bounding box center [98, 182] width 8 height 8
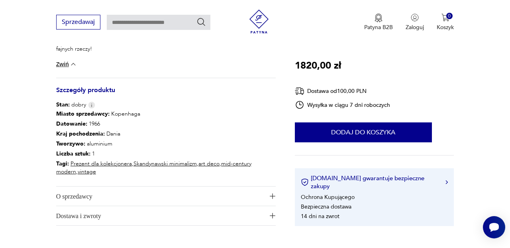
scroll to position [495, 0]
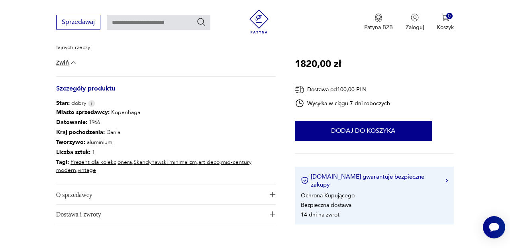
click at [273, 193] on img "button" at bounding box center [273, 195] width 6 height 6
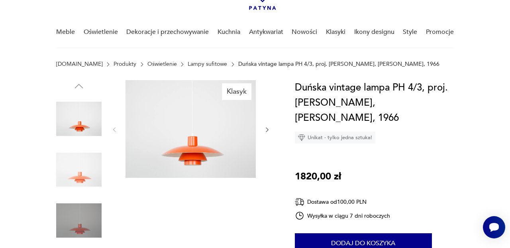
scroll to position [0, 0]
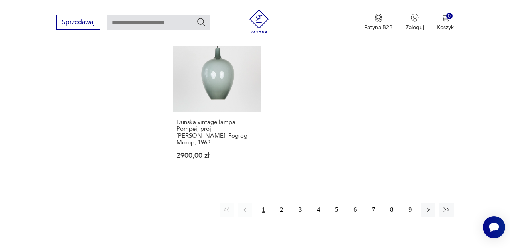
scroll to position [1155, 0]
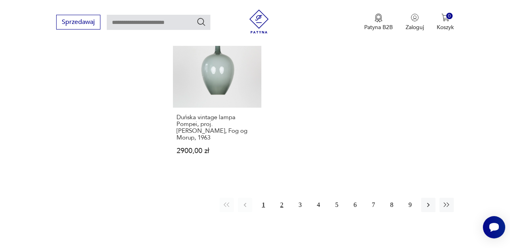
click at [282, 197] on button "2" at bounding box center [281, 204] width 14 height 14
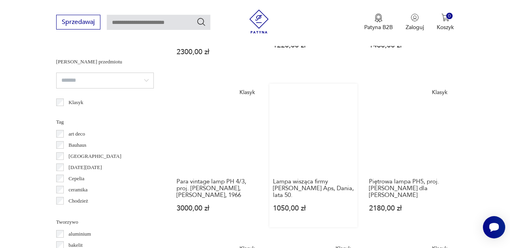
scroll to position [580, 0]
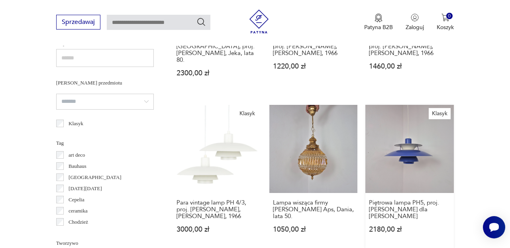
click at [415, 139] on link "Klasyk Piętrowa lampa PH5, proj. [PERSON_NAME] dla [PERSON_NAME] 2180,00 zł" at bounding box center [409, 177] width 88 height 144
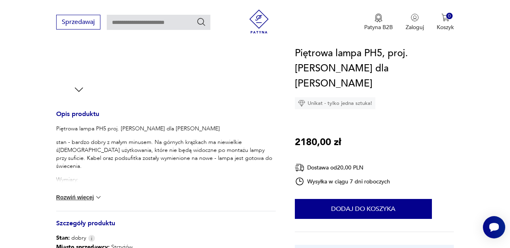
scroll to position [271, 0]
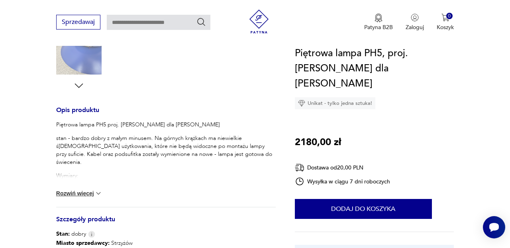
click at [98, 194] on img at bounding box center [98, 193] width 8 height 8
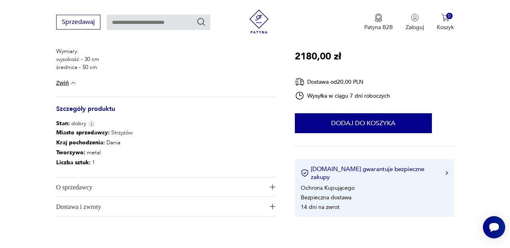
scroll to position [395, 0]
click at [272, 187] on img "button" at bounding box center [273, 187] width 6 height 6
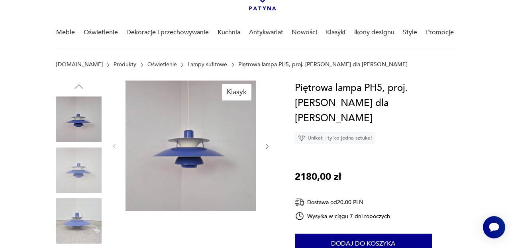
scroll to position [44, 0]
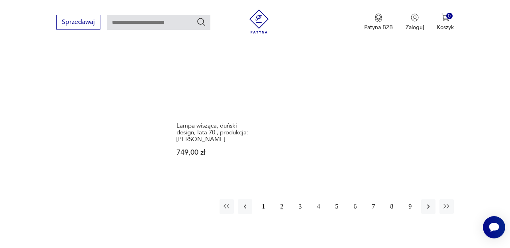
scroll to position [1143, 0]
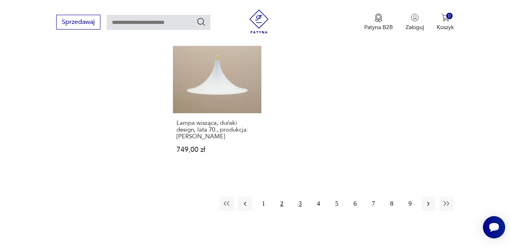
click at [300, 196] on button "3" at bounding box center [300, 203] width 14 height 14
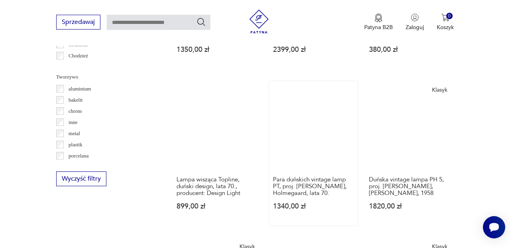
scroll to position [745, 0]
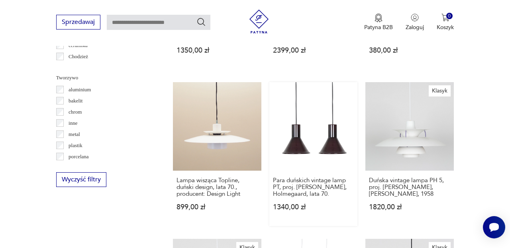
click at [329, 139] on link "Para duńskich vintage lamp PT, proj. [PERSON_NAME], Holmegaard, lata 70. 1340,0…" at bounding box center [313, 154] width 88 height 144
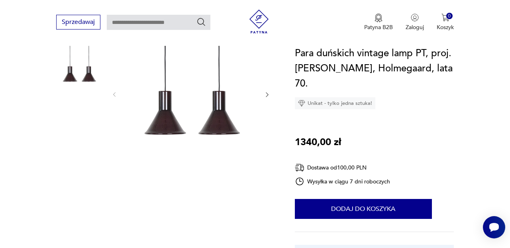
scroll to position [109, 0]
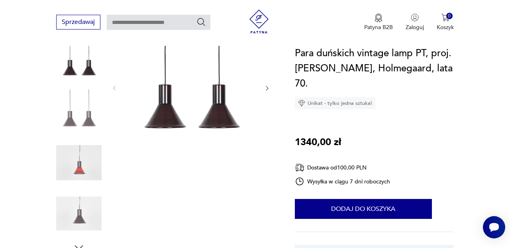
click at [229, 124] on img at bounding box center [190, 87] width 130 height 130
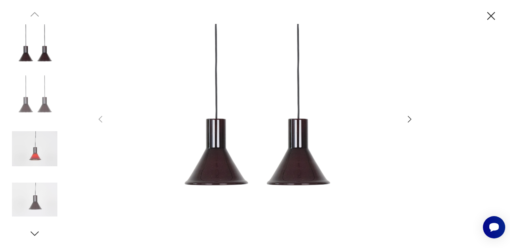
click at [407, 119] on icon "button" at bounding box center [410, 119] width 10 height 10
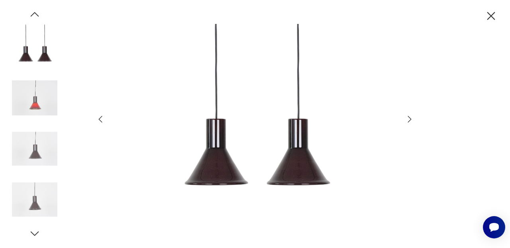
click at [407, 119] on icon "button" at bounding box center [410, 119] width 10 height 10
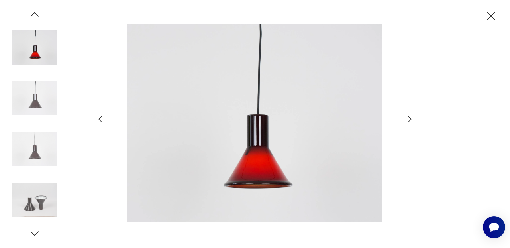
click at [407, 119] on icon "button" at bounding box center [410, 119] width 10 height 10
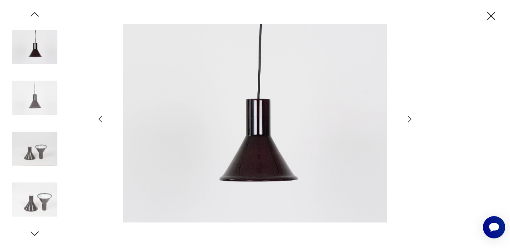
click at [407, 119] on icon "button" at bounding box center [410, 119] width 10 height 10
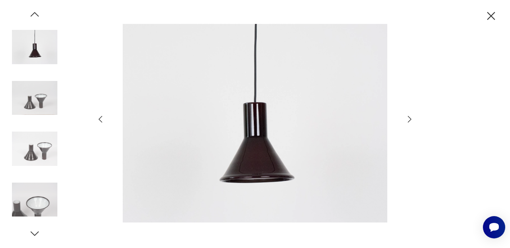
click at [407, 119] on icon "button" at bounding box center [410, 119] width 10 height 10
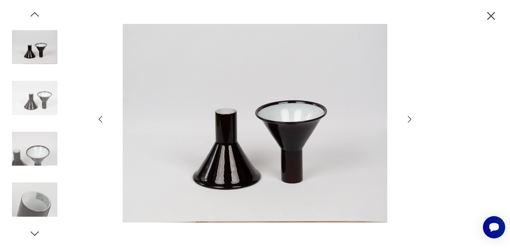
click at [407, 119] on icon "button" at bounding box center [410, 119] width 10 height 10
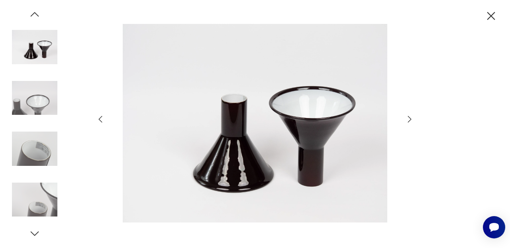
click at [407, 119] on icon "button" at bounding box center [410, 119] width 10 height 10
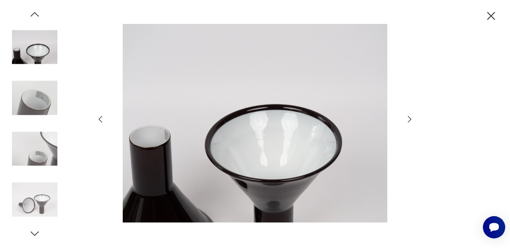
click at [407, 119] on icon "button" at bounding box center [410, 119] width 10 height 10
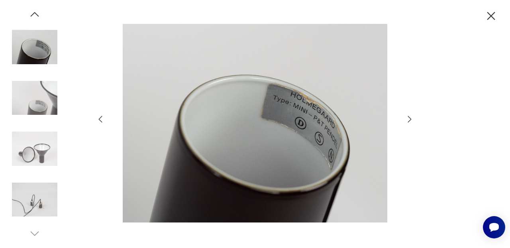
click at [407, 119] on icon "button" at bounding box center [410, 119] width 10 height 10
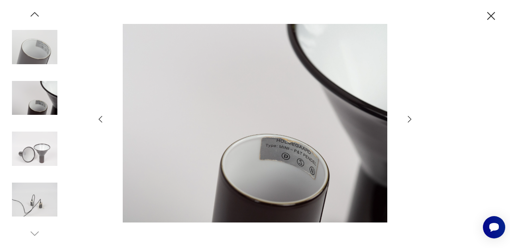
click at [407, 119] on icon "button" at bounding box center [410, 119] width 10 height 10
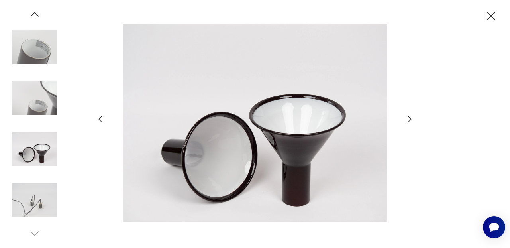
click at [407, 119] on icon "button" at bounding box center [410, 119] width 10 height 10
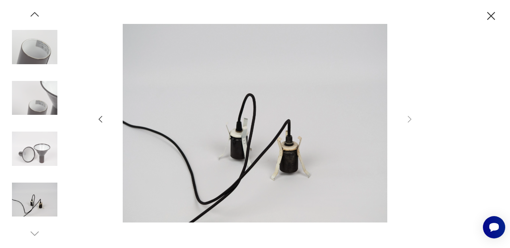
click at [101, 119] on icon "button" at bounding box center [101, 119] width 10 height 10
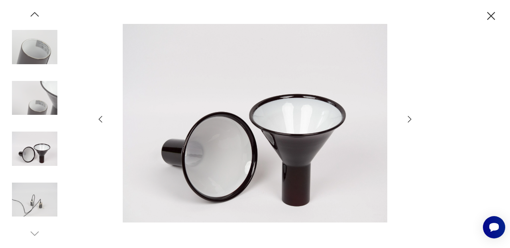
click at [101, 119] on icon "button" at bounding box center [101, 119] width 10 height 10
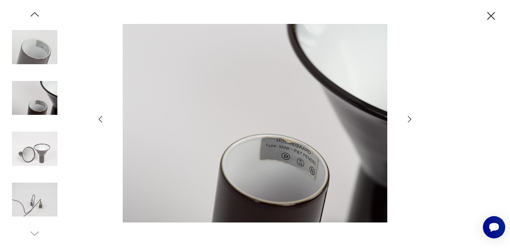
click at [101, 119] on icon "button" at bounding box center [101, 119] width 10 height 10
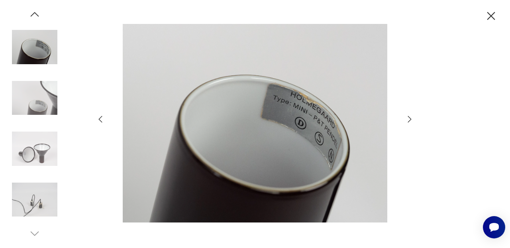
click at [101, 119] on icon "button" at bounding box center [101, 119] width 10 height 10
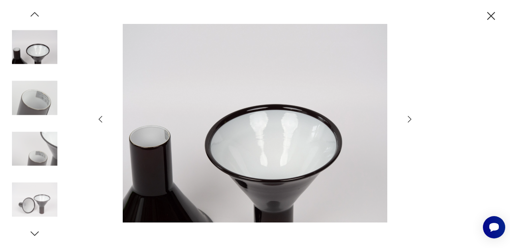
click at [101, 119] on icon "button" at bounding box center [101, 119] width 10 height 10
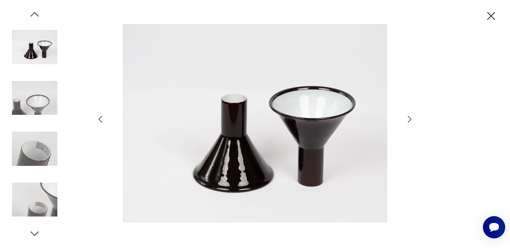
click at [101, 119] on icon "button" at bounding box center [101, 119] width 10 height 10
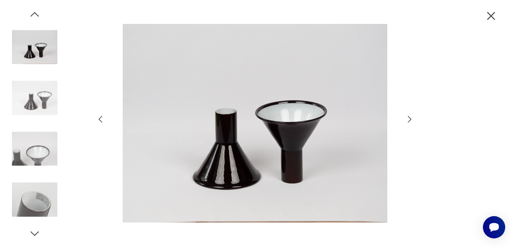
click at [101, 119] on icon "button" at bounding box center [101, 119] width 10 height 10
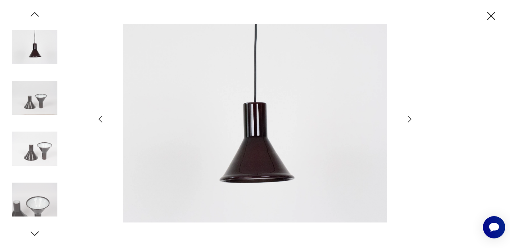
click at [101, 119] on icon "button" at bounding box center [101, 119] width 10 height 10
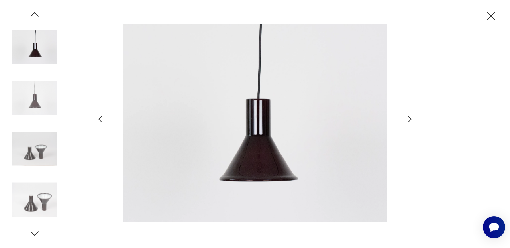
click at [101, 119] on icon "button" at bounding box center [101, 119] width 10 height 10
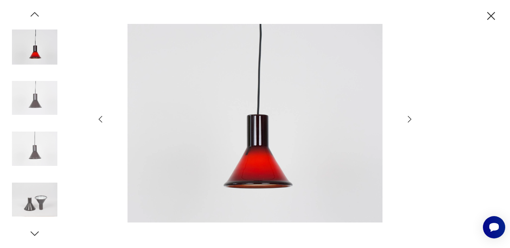
click at [492, 12] on icon "button" at bounding box center [491, 16] width 14 height 14
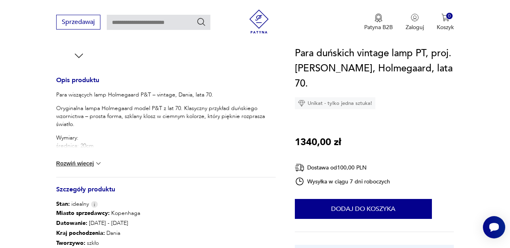
scroll to position [301, 0]
click at [98, 162] on img at bounding box center [98, 163] width 8 height 8
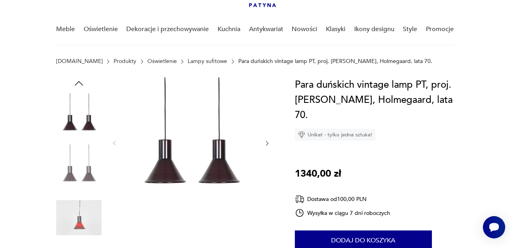
scroll to position [56, 0]
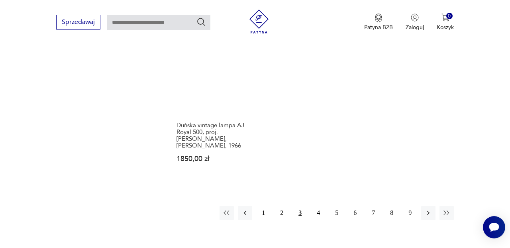
scroll to position [1126, 0]
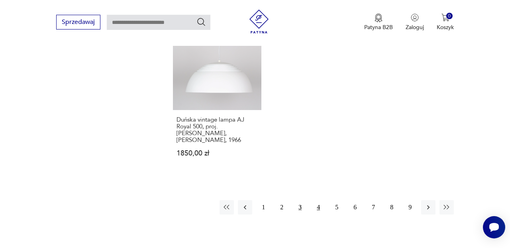
click at [318, 207] on button "4" at bounding box center [318, 207] width 14 height 14
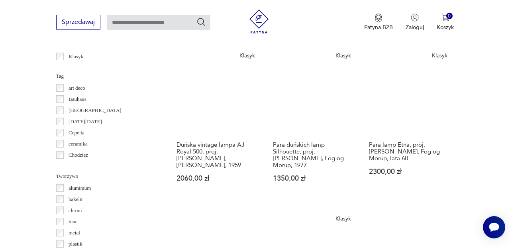
scroll to position [654, 0]
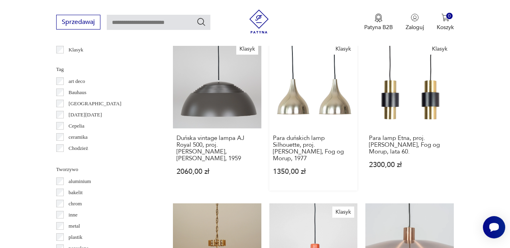
click at [330, 99] on link "Klasyk Para duńskich lamp Silhouette, proj. [PERSON_NAME], Fog og Morup, 1977 1…" at bounding box center [313, 115] width 88 height 151
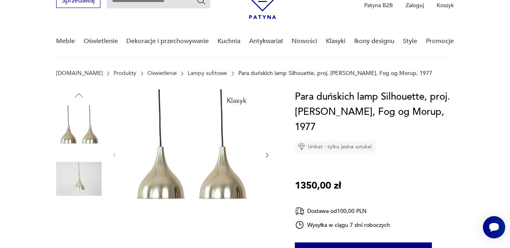
scroll to position [42, 0]
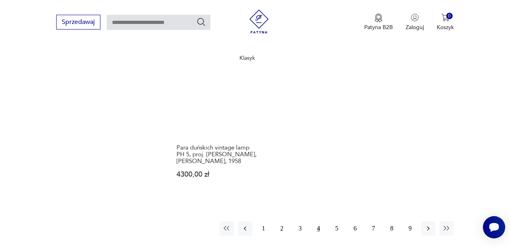
scroll to position [1129, 0]
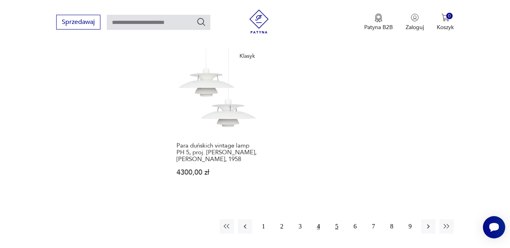
click at [337, 219] on button "5" at bounding box center [336, 226] width 14 height 14
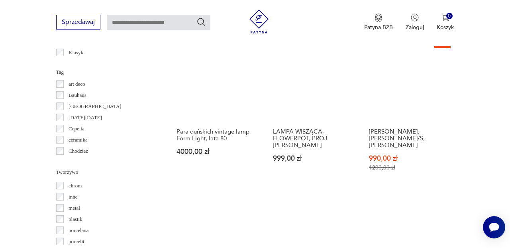
scroll to position [653, 0]
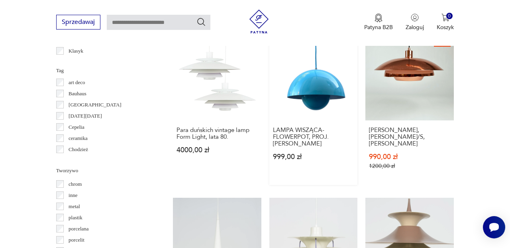
click at [316, 78] on link "Klasyk LAMPA WISZĄCA- FLOWERPOT, PROJ. [PERSON_NAME] 999,00 zł" at bounding box center [313, 108] width 88 height 153
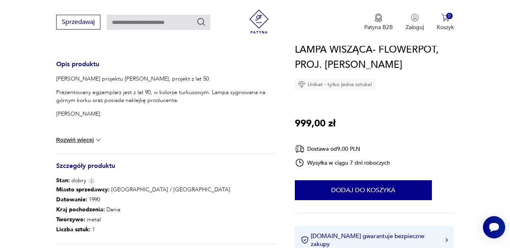
scroll to position [319, 0]
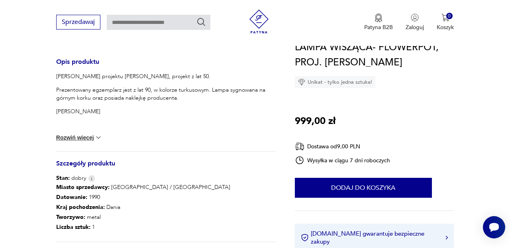
click at [99, 139] on img at bounding box center [98, 137] width 8 height 8
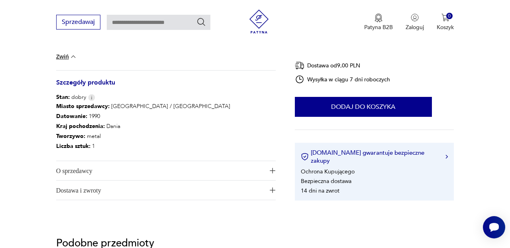
scroll to position [426, 0]
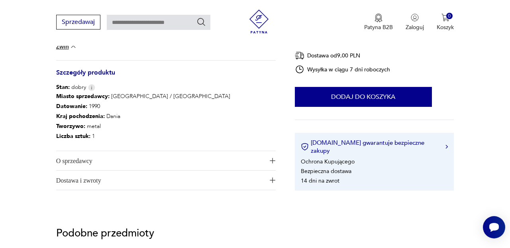
click at [270, 160] on img "button" at bounding box center [273, 161] width 6 height 6
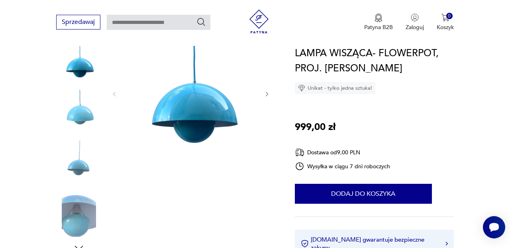
scroll to position [107, 0]
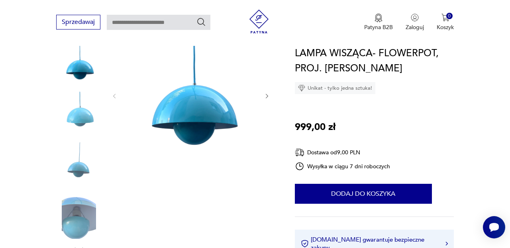
click at [205, 123] on img at bounding box center [190, 95] width 130 height 141
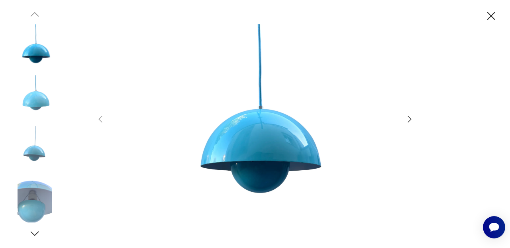
click at [411, 119] on icon "button" at bounding box center [410, 119] width 10 height 10
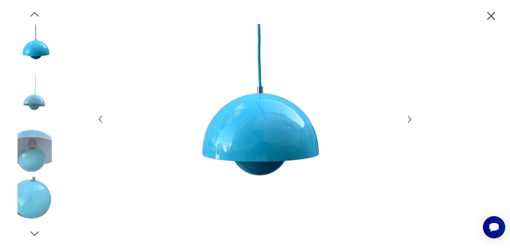
click at [411, 119] on icon "button" at bounding box center [410, 119] width 10 height 10
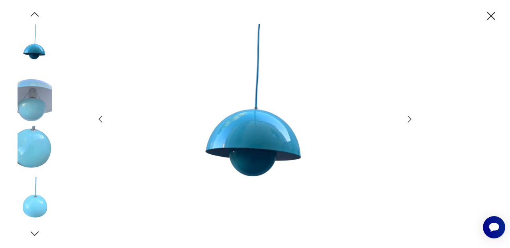
click at [411, 119] on icon "button" at bounding box center [410, 119] width 10 height 10
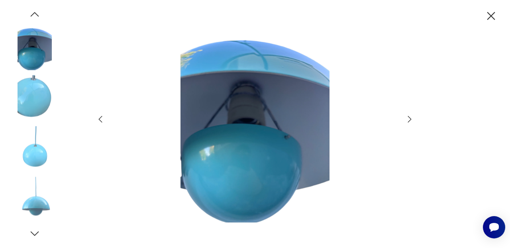
click at [411, 119] on icon "button" at bounding box center [410, 119] width 10 height 10
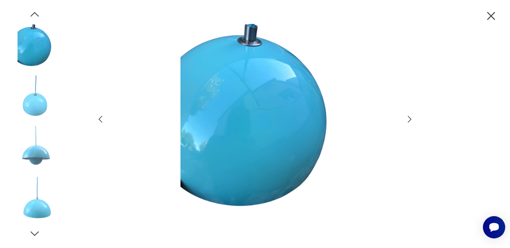
click at [411, 119] on icon "button" at bounding box center [410, 119] width 10 height 10
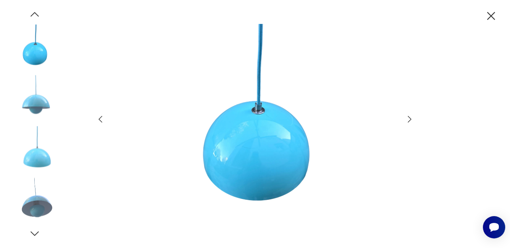
click at [411, 119] on icon "button" at bounding box center [410, 119] width 10 height 10
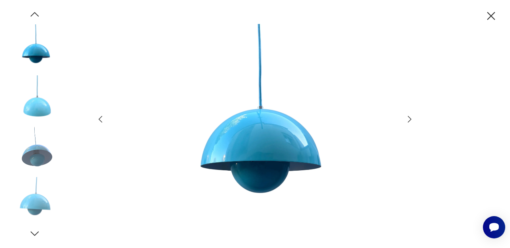
click at [411, 119] on icon "button" at bounding box center [410, 119] width 10 height 10
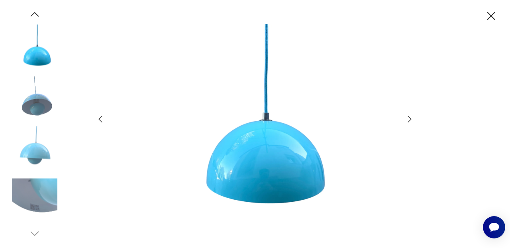
click at [411, 119] on icon "button" at bounding box center [410, 119] width 10 height 10
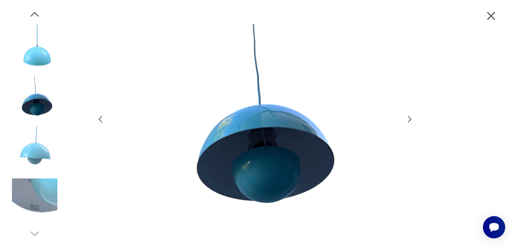
click at [411, 119] on icon "button" at bounding box center [410, 119] width 10 height 10
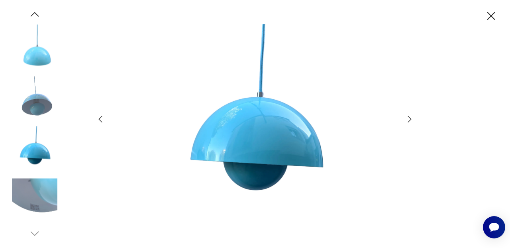
click at [411, 119] on icon "button" at bounding box center [410, 119] width 10 height 10
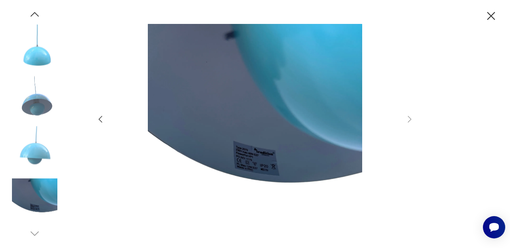
click at [488, 14] on icon "button" at bounding box center [491, 16] width 14 height 14
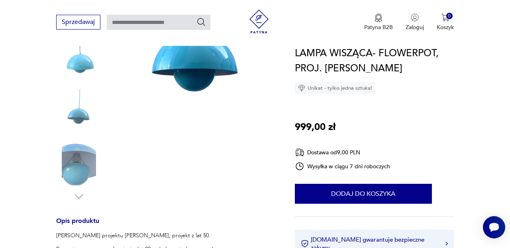
scroll to position [175, 0]
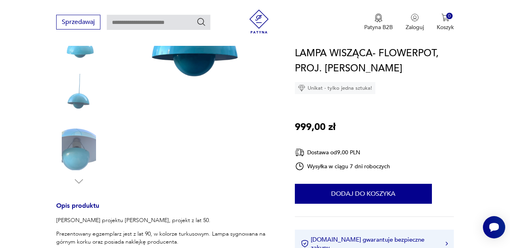
click at [80, 144] on img at bounding box center [78, 147] width 45 height 45
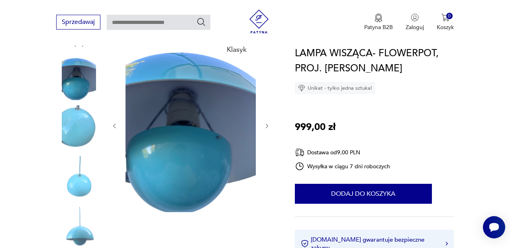
scroll to position [87, 0]
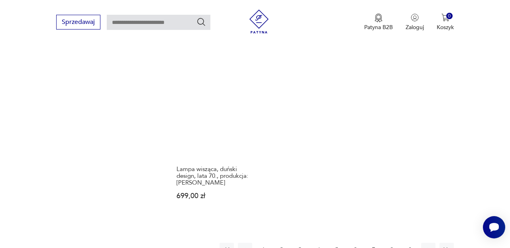
scroll to position [1120, 0]
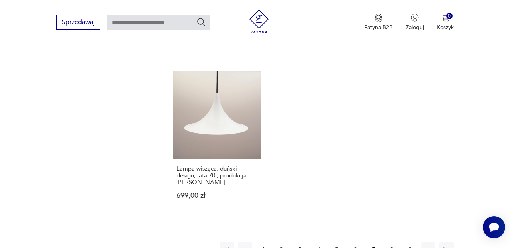
click at [355, 242] on button "6" at bounding box center [355, 249] width 14 height 14
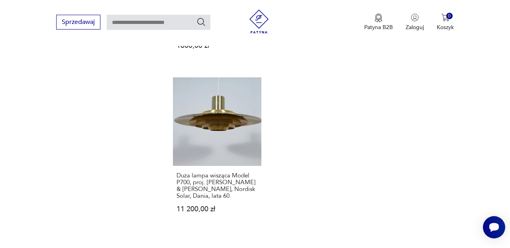
scroll to position [1124, 0]
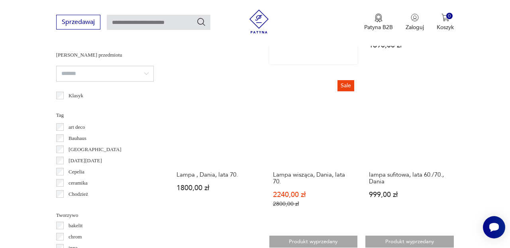
scroll to position [611, 0]
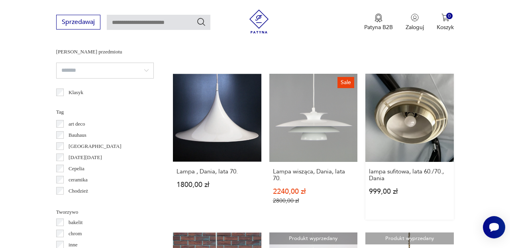
click at [399, 117] on link "lampa sufitowa, lata 60./70., Dania 999,00 zł" at bounding box center [409, 147] width 88 height 146
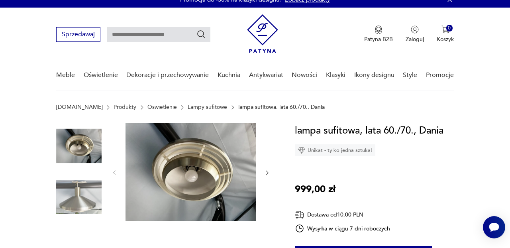
scroll to position [20, 0]
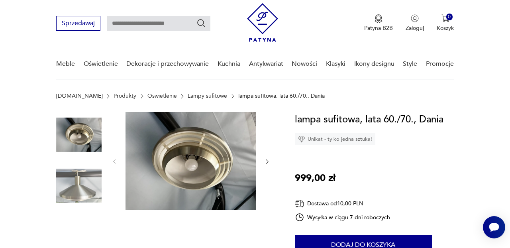
click at [267, 161] on icon "button" at bounding box center [267, 161] width 6 height 6
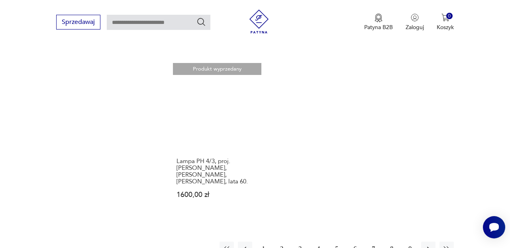
scroll to position [1100, 0]
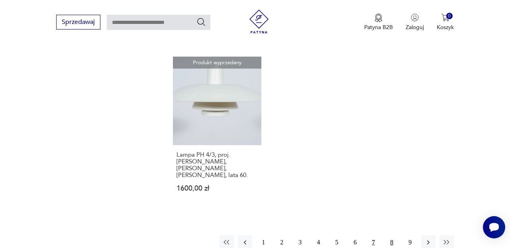
click at [392, 235] on button "8" at bounding box center [391, 242] width 14 height 14
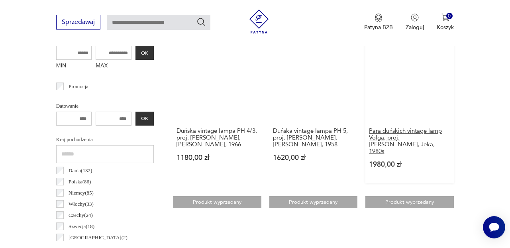
scroll to position [328, 0]
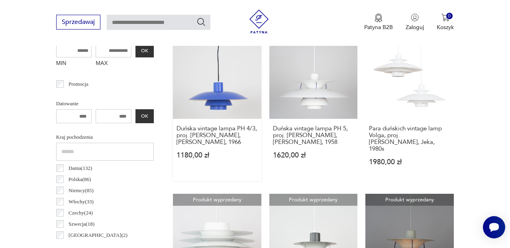
click at [223, 96] on link "Produkt wyprzedany Duńska vintage lampa PH 4/3, proj. [PERSON_NAME], [PERSON_NA…" at bounding box center [217, 105] width 88 height 151
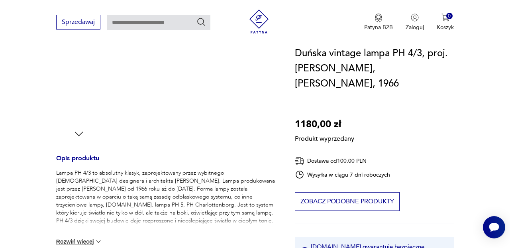
scroll to position [242, 0]
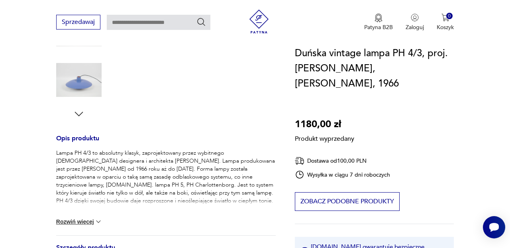
click at [100, 220] on img at bounding box center [98, 221] width 8 height 8
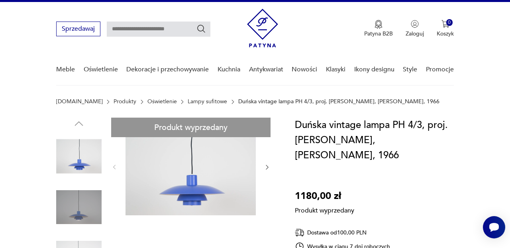
scroll to position [0, 0]
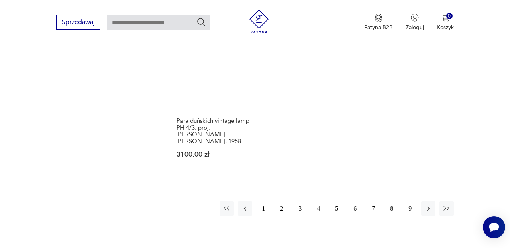
scroll to position [1140, 0]
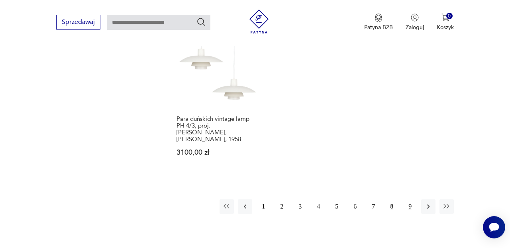
click at [412, 199] on button "9" at bounding box center [410, 206] width 14 height 14
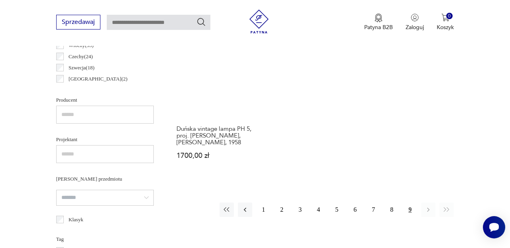
scroll to position [480, 0]
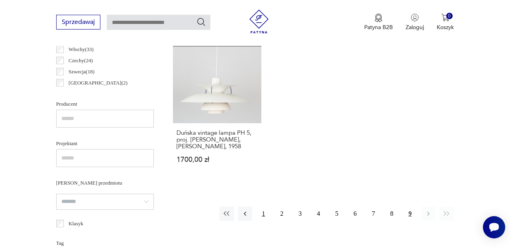
click at [265, 214] on button "1" at bounding box center [263, 213] width 14 height 14
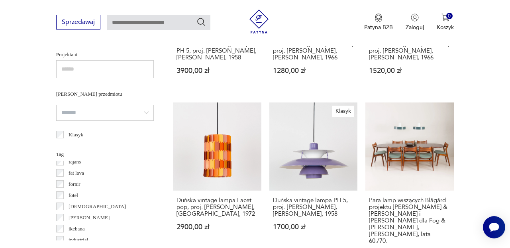
scroll to position [148, 0]
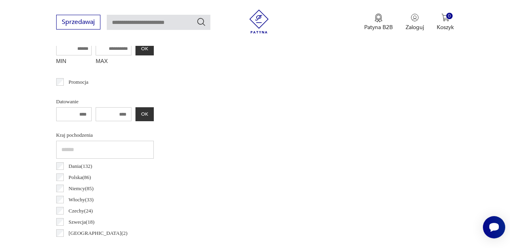
scroll to position [324, 0]
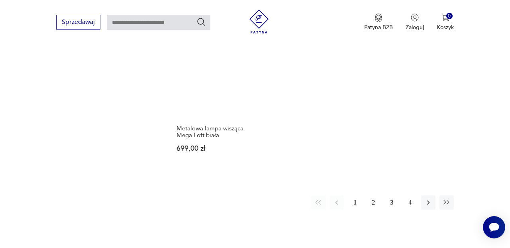
scroll to position [1106, 0]
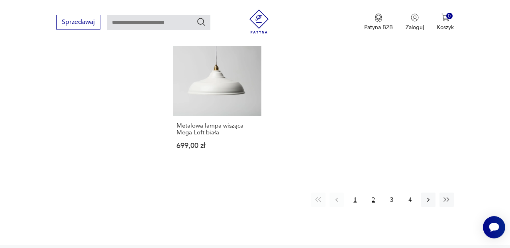
click at [374, 192] on button "2" at bounding box center [373, 199] width 14 height 14
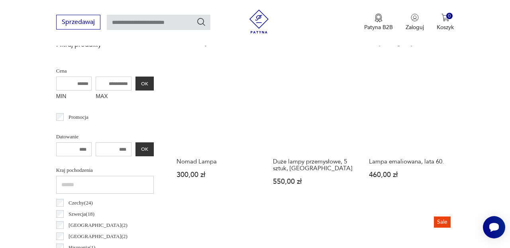
scroll to position [298, 0]
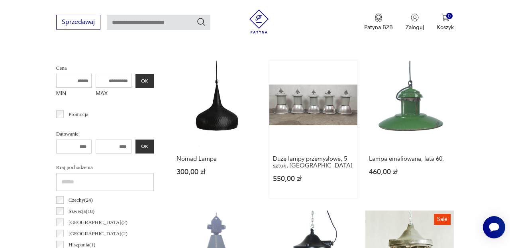
click at [326, 103] on link "Duże lampy przemysłowe, 5 sztuk, [GEOGRAPHIC_DATA] 550,00 zł" at bounding box center [313, 129] width 88 height 137
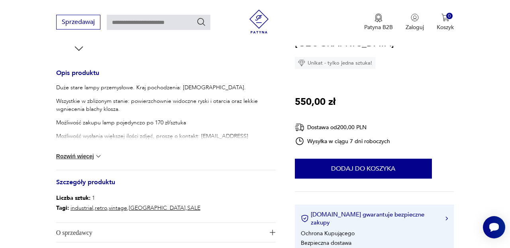
scroll to position [311, 0]
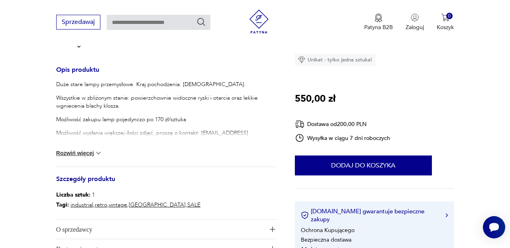
click at [98, 152] on img at bounding box center [98, 153] width 8 height 8
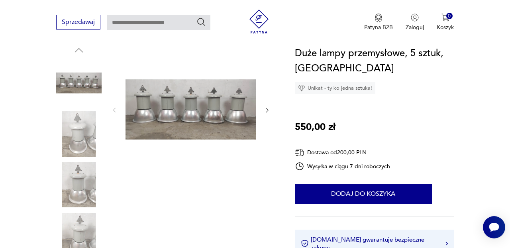
scroll to position [86, 0]
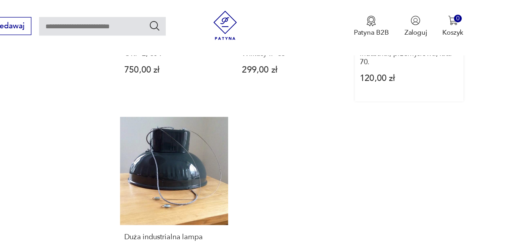
scroll to position [1028, 0]
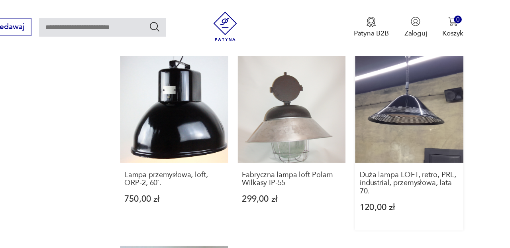
click at [411, 87] on link "Duża lampa LOFT, retro, PRL, industrial, przemysłowa, lata 70. 120,00 zł" at bounding box center [409, 117] width 88 height 144
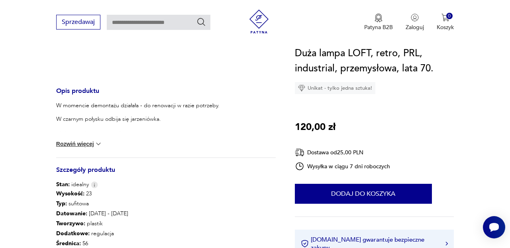
scroll to position [258, 0]
click at [98, 143] on img at bounding box center [98, 143] width 8 height 8
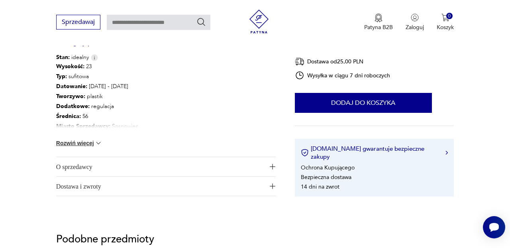
scroll to position [406, 0]
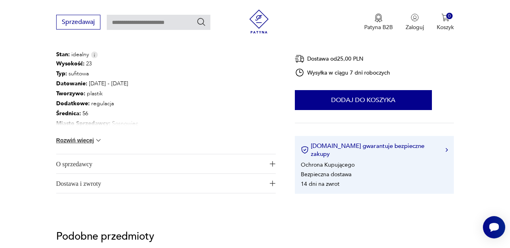
click at [96, 139] on img at bounding box center [98, 140] width 8 height 8
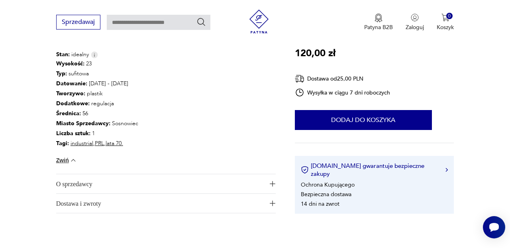
scroll to position [416, 0]
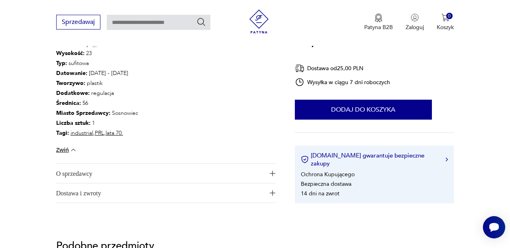
click at [272, 172] on img "button" at bounding box center [273, 173] width 6 height 6
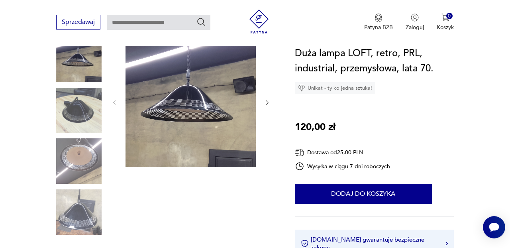
scroll to position [94, 0]
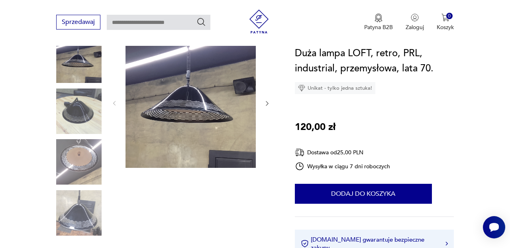
click at [203, 123] on img at bounding box center [190, 102] width 130 height 130
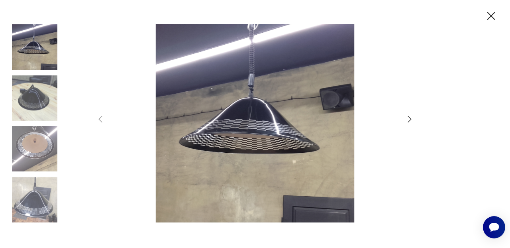
click at [409, 117] on icon "button" at bounding box center [410, 119] width 10 height 10
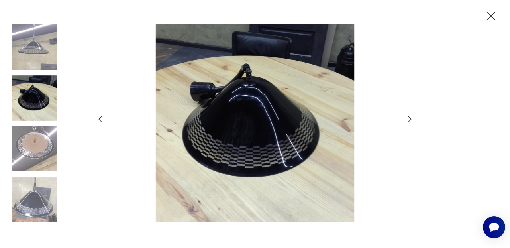
click at [409, 117] on icon "button" at bounding box center [410, 119] width 10 height 10
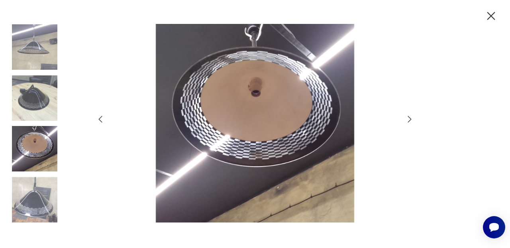
click at [409, 117] on icon "button" at bounding box center [410, 119] width 10 height 10
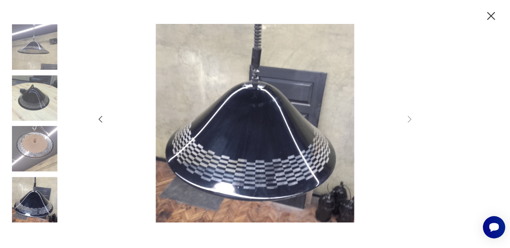
click at [491, 16] on icon "button" at bounding box center [491, 16] width 8 height 8
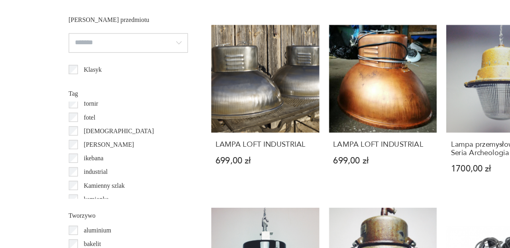
scroll to position [154, 0]
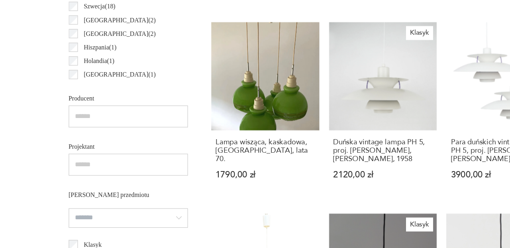
scroll to position [462, 0]
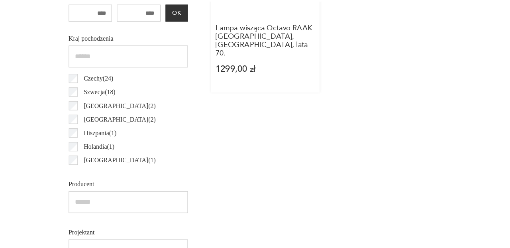
scroll to position [391, 0]
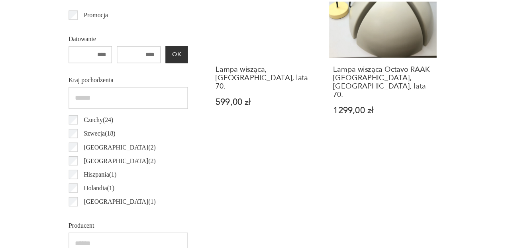
scroll to position [357, 0]
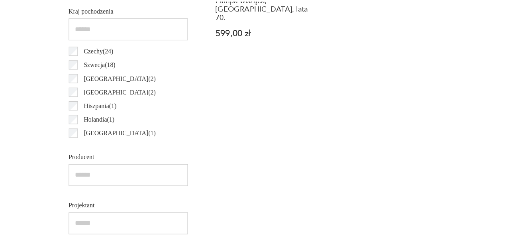
scroll to position [412, 0]
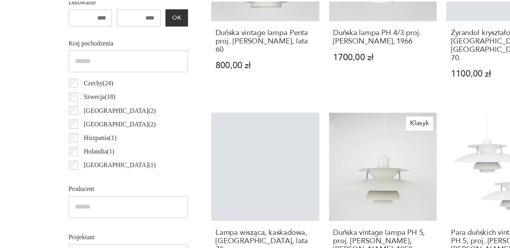
scroll to position [390, 0]
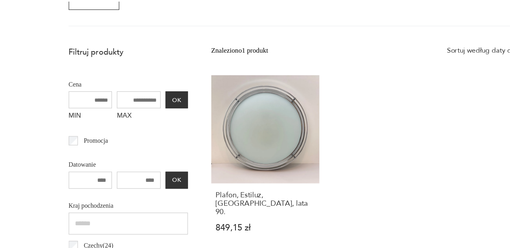
scroll to position [256, 0]
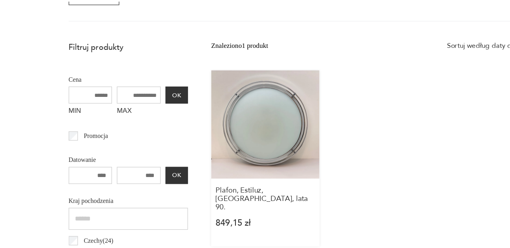
click at [229, 143] on link "Plafon, Estiluz, [GEOGRAPHIC_DATA], lata 90. 849,15 zł" at bounding box center [217, 174] width 88 height 144
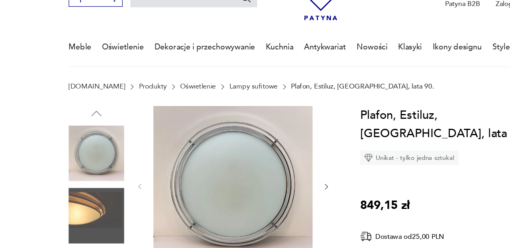
click at [267, 198] on icon "button" at bounding box center [267, 197] width 6 height 6
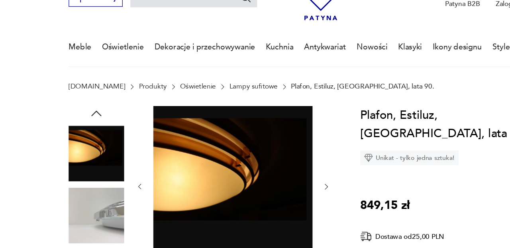
click at [267, 198] on icon "button" at bounding box center [267, 197] width 6 height 6
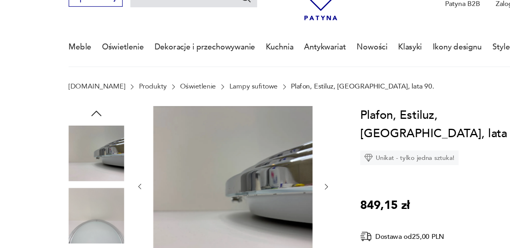
click at [267, 198] on icon "button" at bounding box center [267, 197] width 6 height 6
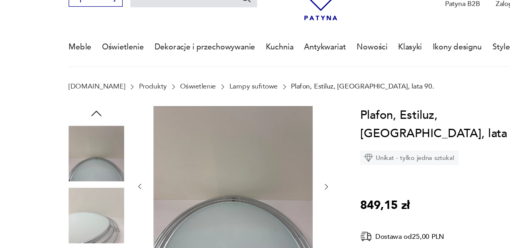
click at [267, 198] on icon "button" at bounding box center [267, 197] width 6 height 6
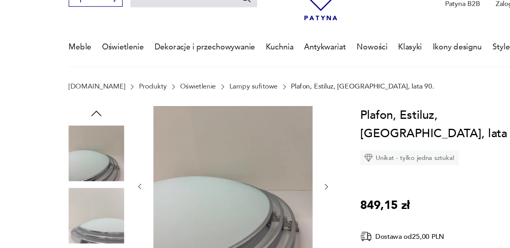
click at [267, 198] on icon "button" at bounding box center [267, 197] width 6 height 6
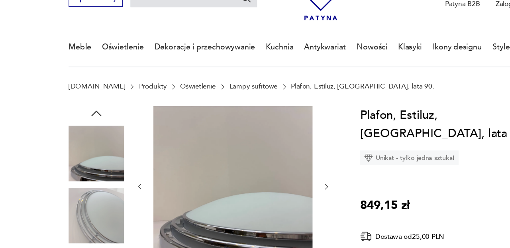
click at [267, 198] on icon "button" at bounding box center [267, 197] width 6 height 6
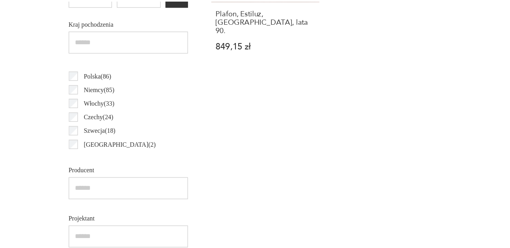
scroll to position [43, 0]
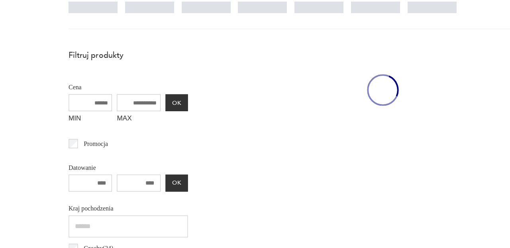
scroll to position [211, 0]
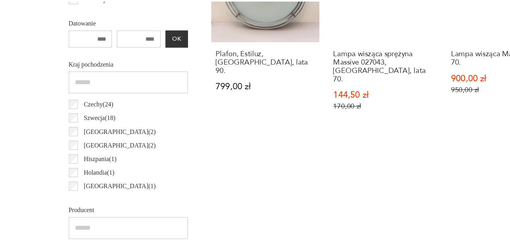
scroll to position [368, 0]
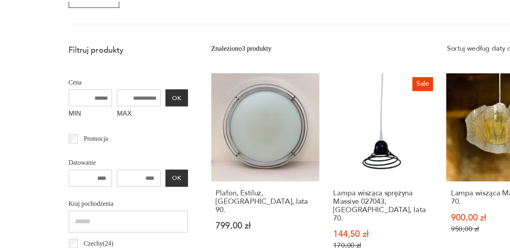
scroll to position [211, 0]
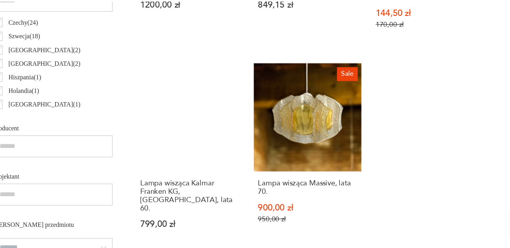
scroll to position [435, 0]
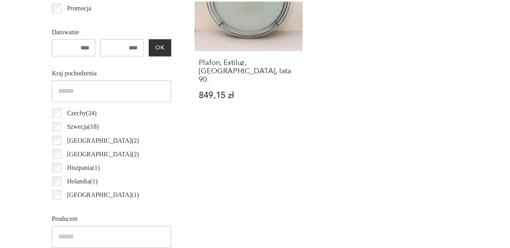
scroll to position [362, 0]
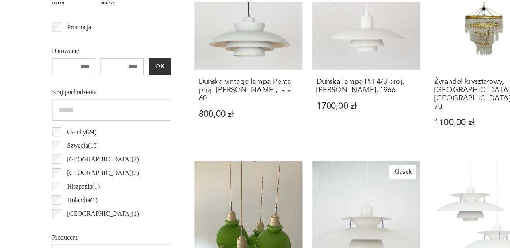
scroll to position [352, 0]
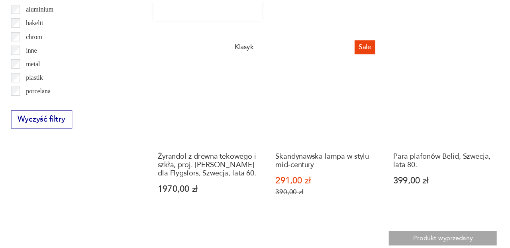
scroll to position [783, 0]
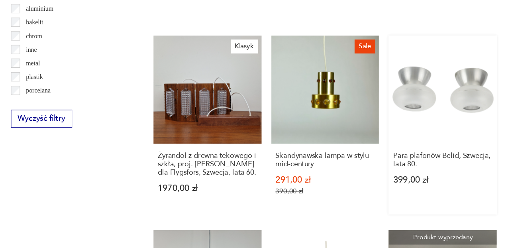
click at [400, 112] on link "Para plafonów Belid, Szwecja, lata 80. 399,00 zł" at bounding box center [409, 147] width 88 height 146
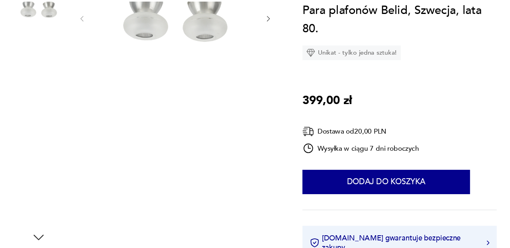
scroll to position [124, 0]
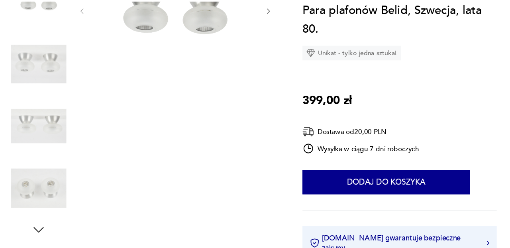
click at [88, 144] on img at bounding box center [78, 147] width 45 height 45
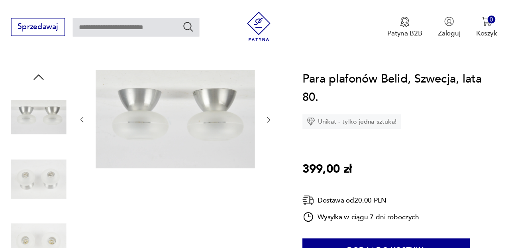
scroll to position [74, 0]
click at [268, 98] on icon "button" at bounding box center [267, 98] width 2 height 4
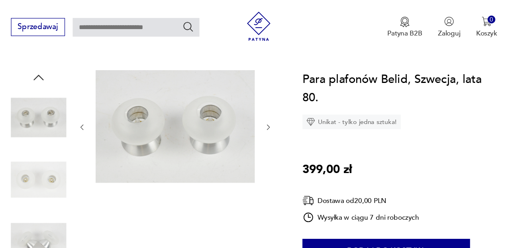
click at [267, 105] on icon "button" at bounding box center [267, 104] width 6 height 6
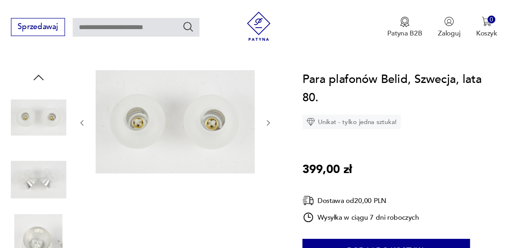
click at [268, 100] on icon "button" at bounding box center [267, 100] width 6 height 6
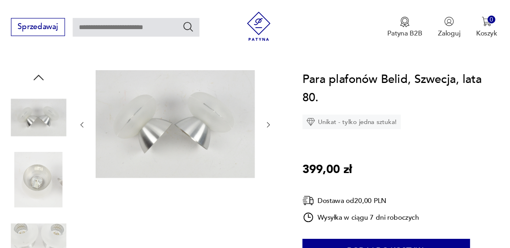
click at [268, 101] on icon "button" at bounding box center [267, 102] width 6 height 6
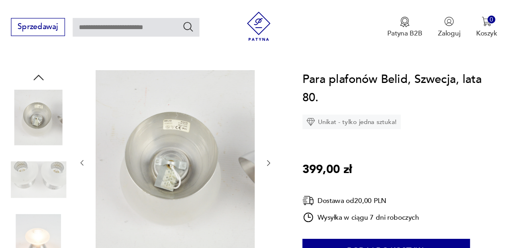
click at [268, 102] on div at bounding box center [190, 133] width 159 height 152
click at [268, 137] on button "button" at bounding box center [267, 133] width 6 height 8
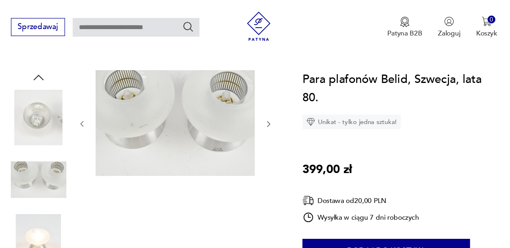
click at [267, 101] on icon "button" at bounding box center [267, 101] width 6 height 6
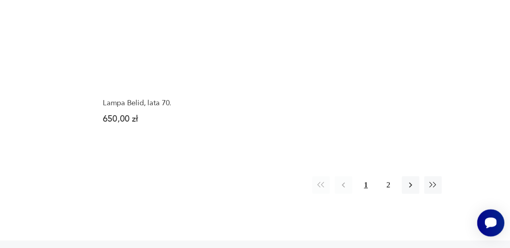
scroll to position [1150, 0]
click at [411, 188] on button "2" at bounding box center [410, 195] width 14 height 14
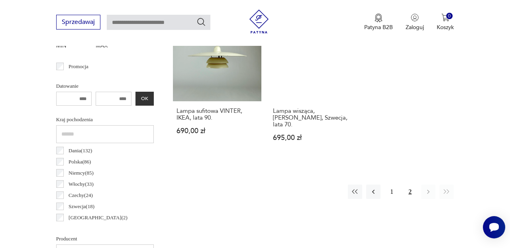
scroll to position [361, 0]
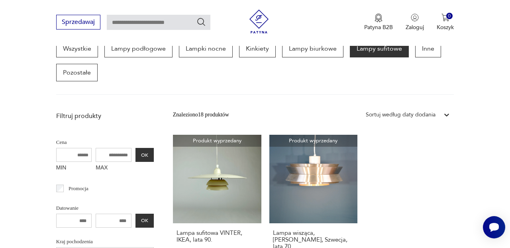
scroll to position [211, 0]
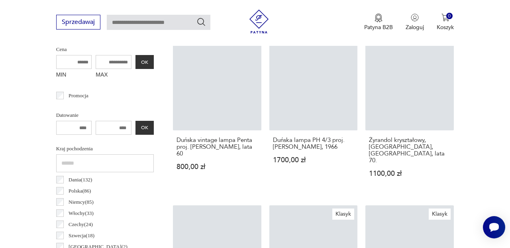
scroll to position [398, 0]
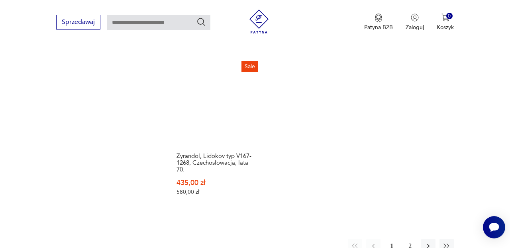
scroll to position [1144, 0]
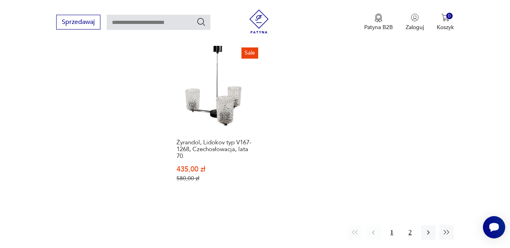
click at [410, 225] on button "2" at bounding box center [410, 232] width 14 height 14
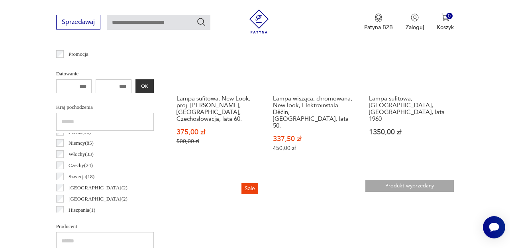
scroll to position [356, 0]
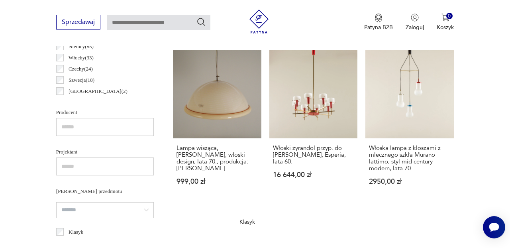
scroll to position [474, 0]
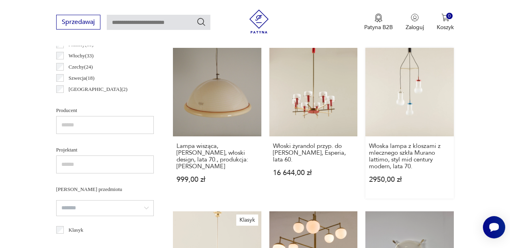
click at [414, 77] on link "Włoska lampa z kloszami z mlecznego szkła Murano lattimo, styl mid century mode…" at bounding box center [409, 123] width 88 height 151
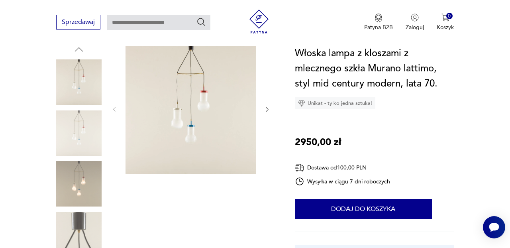
scroll to position [87, 0]
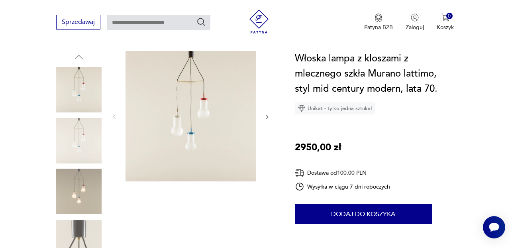
click at [186, 117] on img at bounding box center [190, 116] width 130 height 130
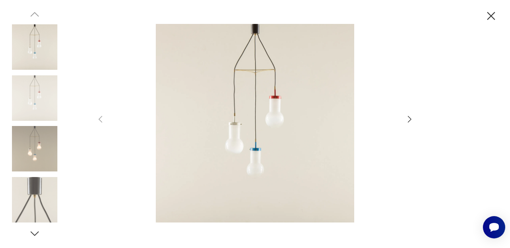
click at [408, 118] on icon "button" at bounding box center [410, 119] width 10 height 10
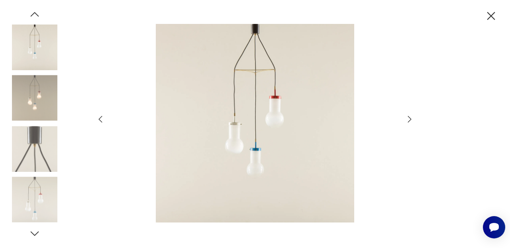
click at [411, 119] on icon "button" at bounding box center [410, 119] width 4 height 6
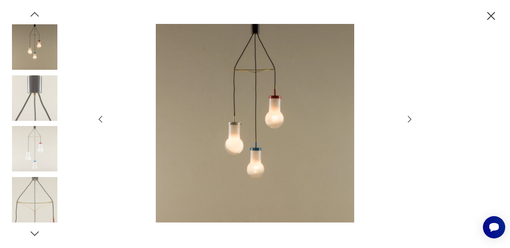
click at [410, 118] on icon "button" at bounding box center [410, 119] width 4 height 6
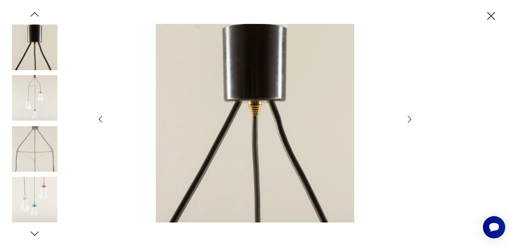
click at [409, 118] on icon "button" at bounding box center [410, 119] width 10 height 10
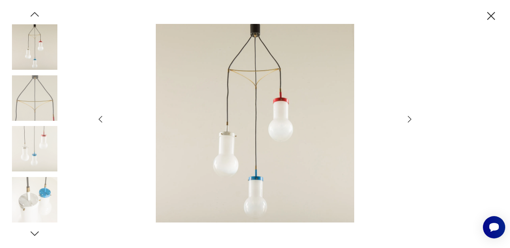
click at [410, 117] on icon "button" at bounding box center [410, 119] width 10 height 10
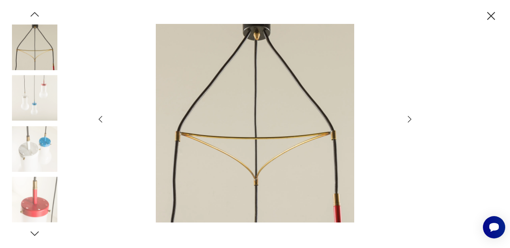
click at [410, 118] on icon "button" at bounding box center [410, 119] width 4 height 6
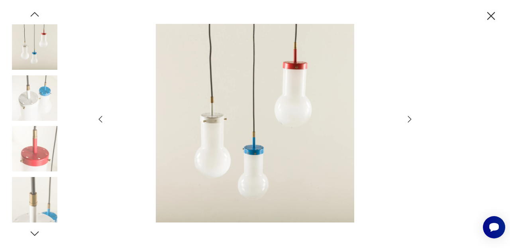
click at [410, 118] on icon "button" at bounding box center [410, 119] width 4 height 6
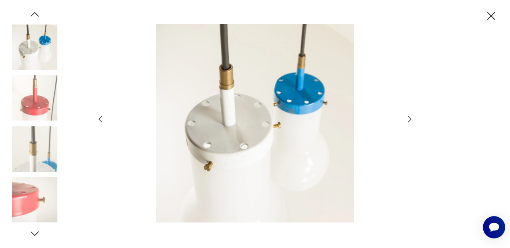
click at [410, 118] on icon "button" at bounding box center [410, 119] width 4 height 6
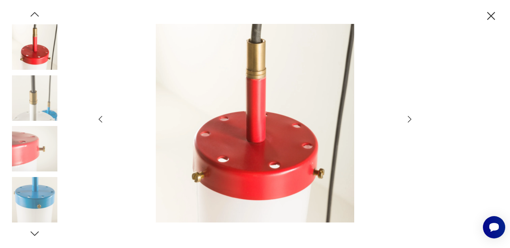
click at [410, 118] on icon "button" at bounding box center [410, 119] width 4 height 6
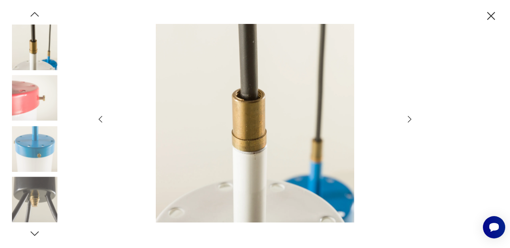
click at [410, 118] on icon "button" at bounding box center [410, 119] width 4 height 6
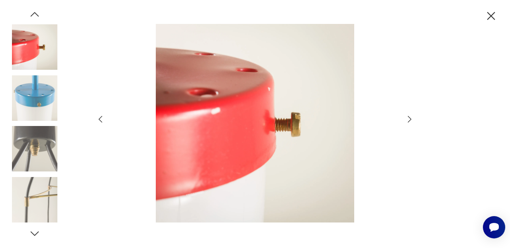
click at [410, 118] on icon "button" at bounding box center [410, 119] width 4 height 6
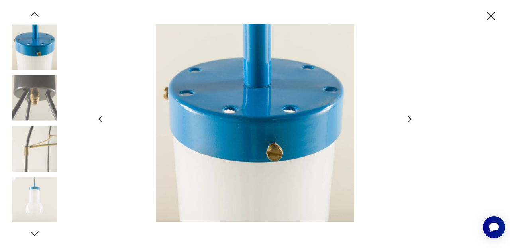
click at [410, 118] on icon "button" at bounding box center [410, 119] width 4 height 6
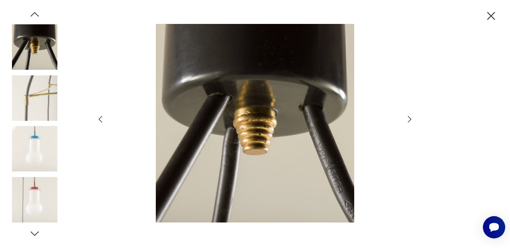
click at [410, 118] on icon "button" at bounding box center [410, 119] width 4 height 6
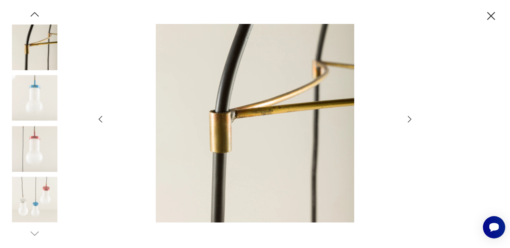
click at [490, 15] on icon "button" at bounding box center [491, 16] width 8 height 8
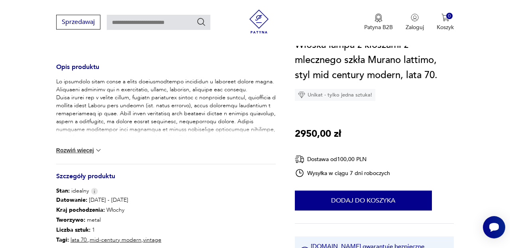
scroll to position [326, 0]
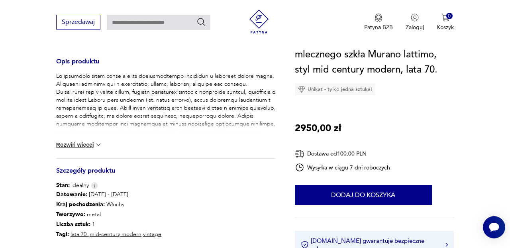
click at [91, 141] on button "Rozwiń więcej" at bounding box center [79, 145] width 46 height 8
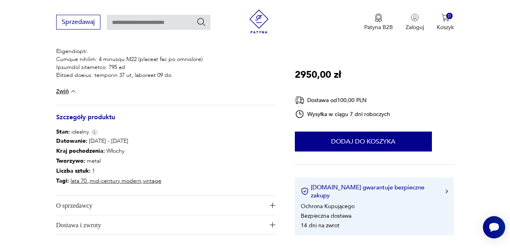
scroll to position [456, 0]
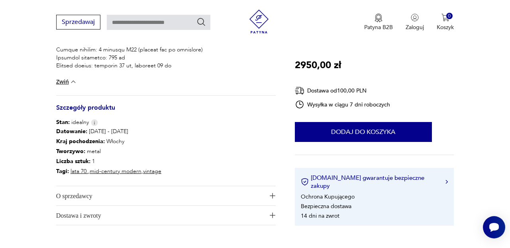
click at [271, 193] on img "button" at bounding box center [273, 196] width 6 height 6
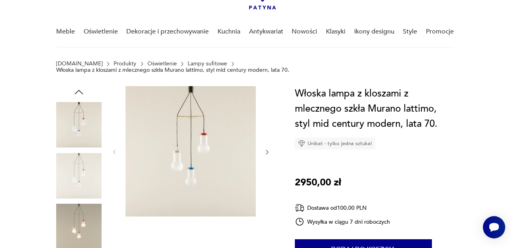
scroll to position [47, 0]
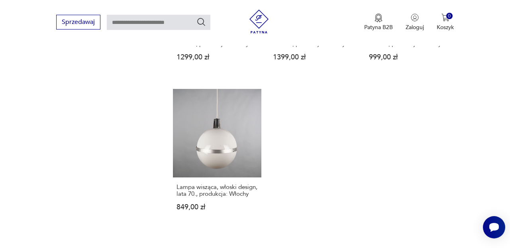
scroll to position [1085, 0]
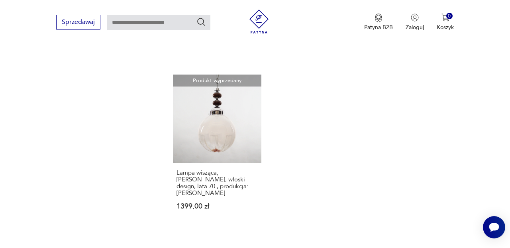
scroll to position [1097, 0]
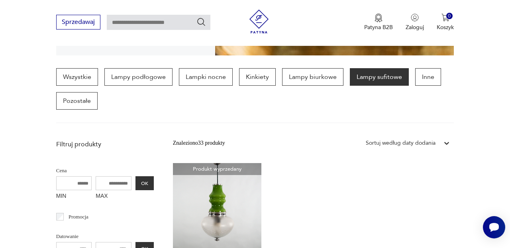
scroll to position [192, 0]
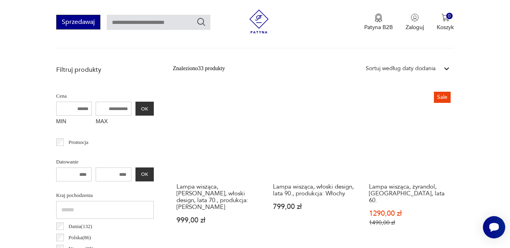
scroll to position [269, 0]
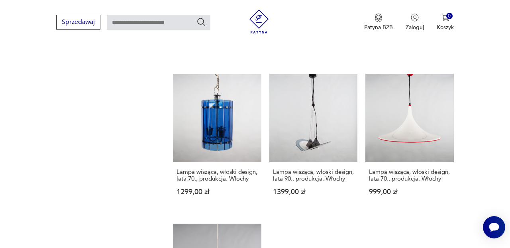
scroll to position [952, 0]
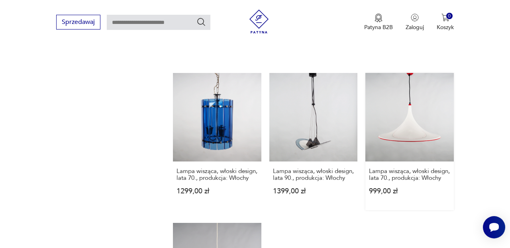
click at [406, 98] on link "Lampa wisząca, włoski design, lata 70., produkcja: Włochy 999,00 zł" at bounding box center [409, 141] width 88 height 137
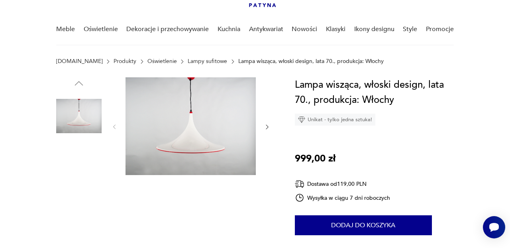
scroll to position [57, 0]
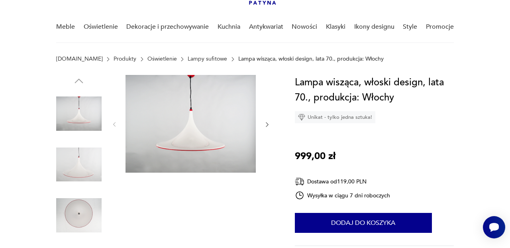
click at [264, 123] on icon "button" at bounding box center [267, 124] width 6 height 6
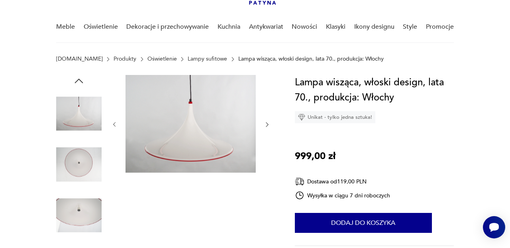
click at [269, 123] on icon "button" at bounding box center [267, 124] width 6 height 6
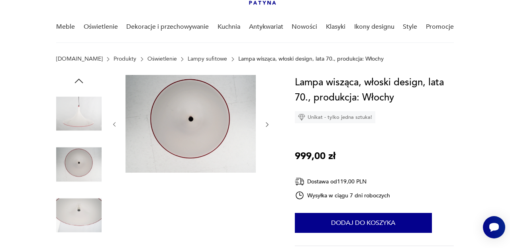
click at [269, 123] on icon "button" at bounding box center [267, 124] width 6 height 6
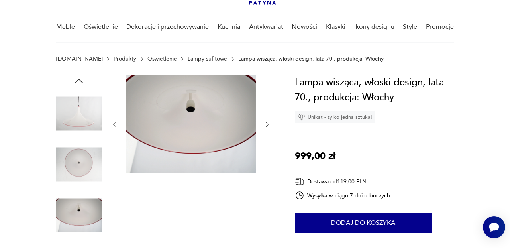
click at [269, 123] on icon "button" at bounding box center [267, 124] width 6 height 6
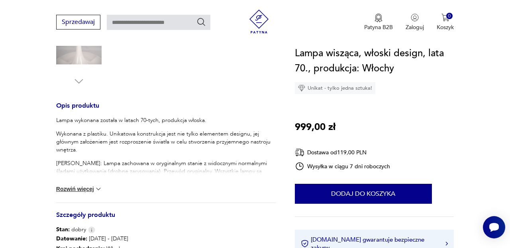
scroll to position [279, 0]
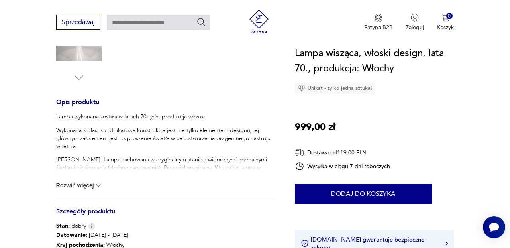
click at [87, 183] on button "Rozwiń więcej" at bounding box center [79, 185] width 46 height 8
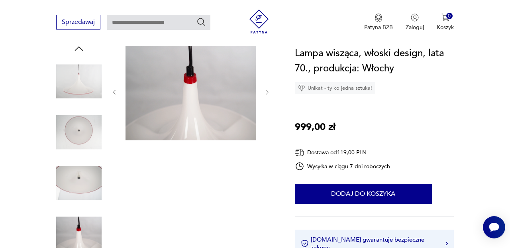
scroll to position [104, 0]
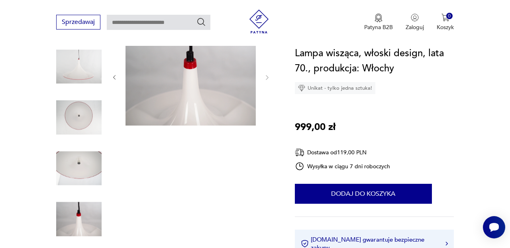
click at [81, 119] on img at bounding box center [78, 117] width 45 height 45
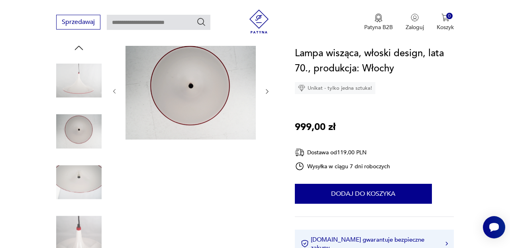
scroll to position [84, 0]
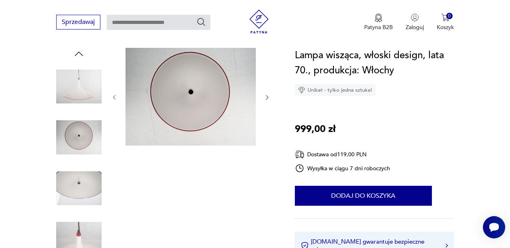
click at [80, 94] on img at bounding box center [78, 86] width 45 height 45
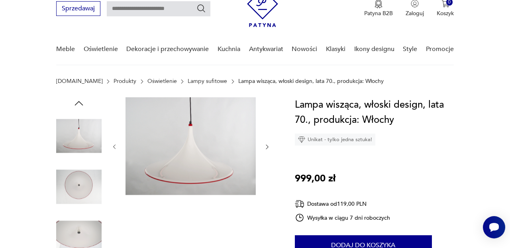
scroll to position [0, 0]
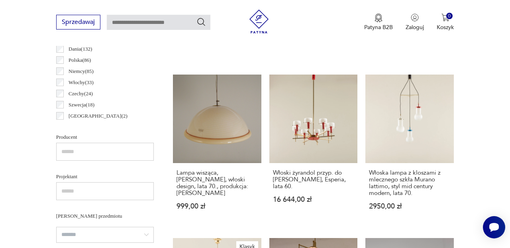
scroll to position [453, 0]
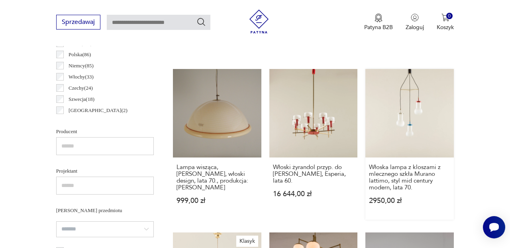
click at [412, 104] on link "Włoska lampa z kloszami z mlecznego szkła Murano lattimo, styl mid century mode…" at bounding box center [409, 144] width 88 height 151
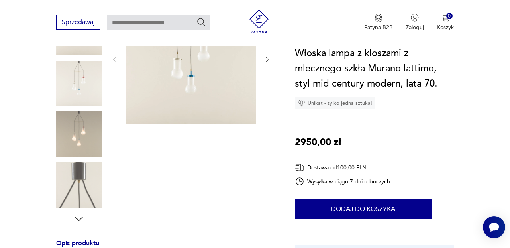
scroll to position [145, 0]
click at [88, 138] on img at bounding box center [78, 132] width 45 height 45
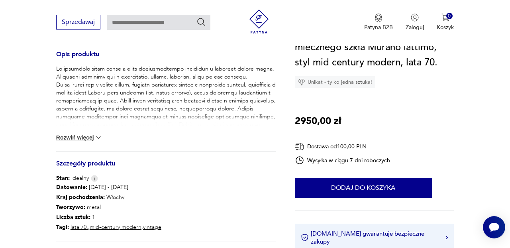
scroll to position [333, 0]
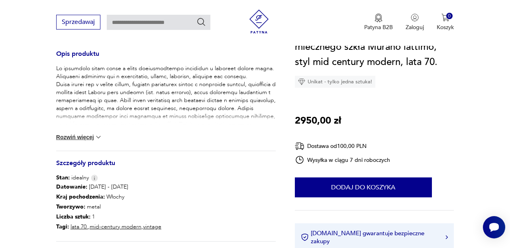
click at [84, 133] on button "Rozwiń więcej" at bounding box center [79, 137] width 46 height 8
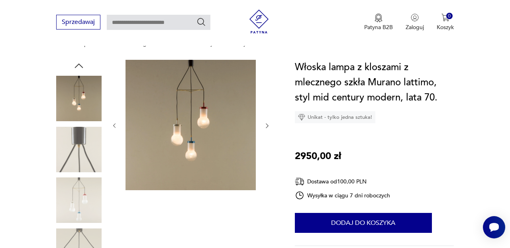
scroll to position [74, 0]
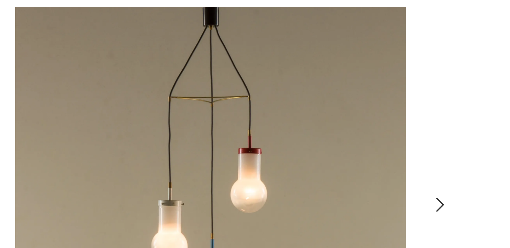
click at [267, 126] on icon "button" at bounding box center [267, 129] width 6 height 6
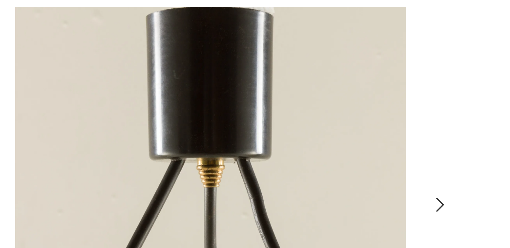
click at [267, 126] on icon "button" at bounding box center [267, 129] width 6 height 6
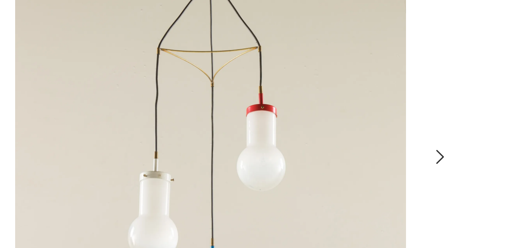
click at [268, 126] on icon "button" at bounding box center [267, 129] width 6 height 6
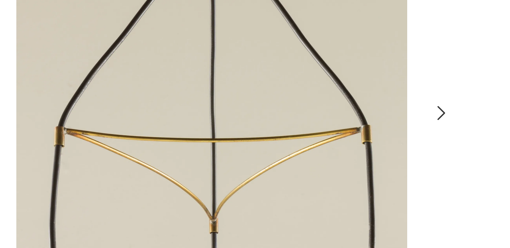
click at [267, 127] on icon "button" at bounding box center [267, 129] width 2 height 4
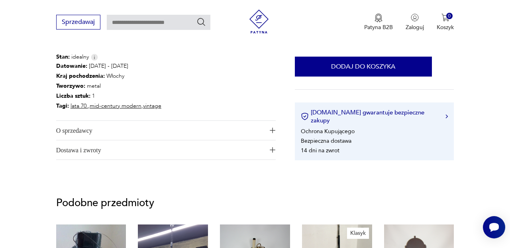
scroll to position [523, 0]
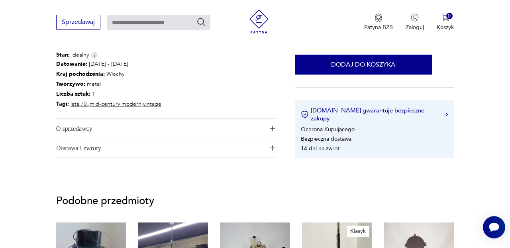
click at [273, 125] on img "button" at bounding box center [273, 128] width 6 height 6
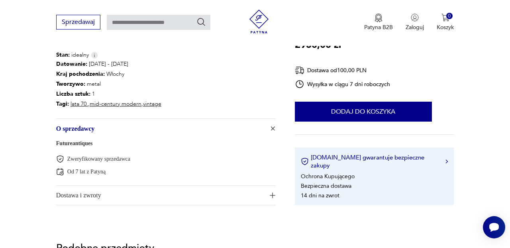
click at [82, 140] on link "Futureantiques" at bounding box center [74, 143] width 37 height 6
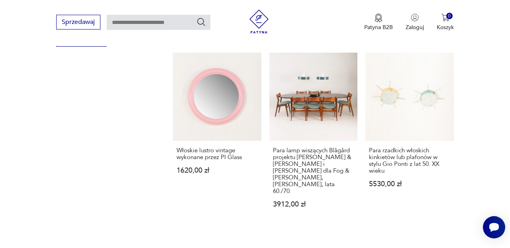
scroll to position [606, 0]
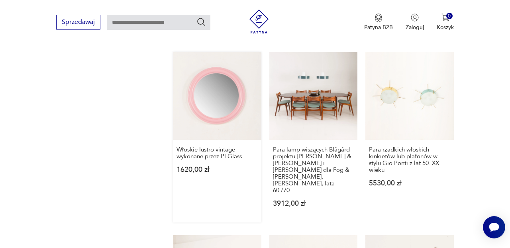
click at [219, 111] on link "Włoskie lustro vintage wykonane przez PI Glass 1620,00 zł" at bounding box center [217, 137] width 88 height 171
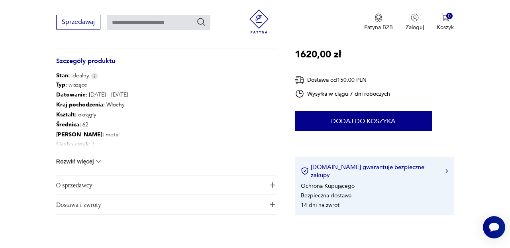
scroll to position [430, 0]
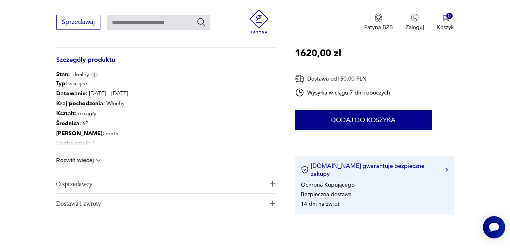
click at [98, 156] on img at bounding box center [98, 160] width 8 height 8
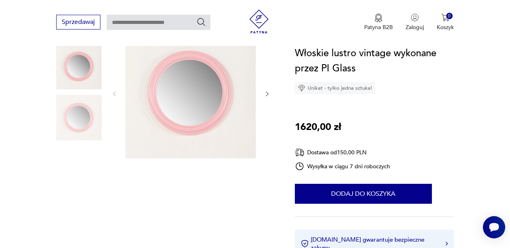
scroll to position [97, 0]
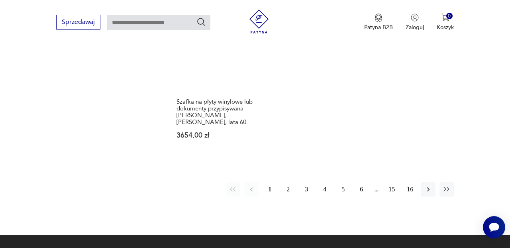
scroll to position [1160, 0]
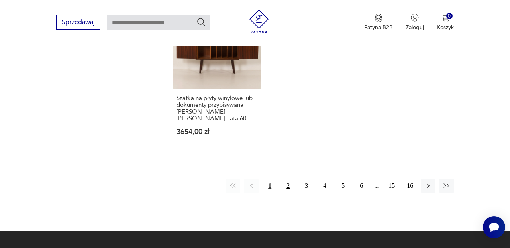
click at [287, 178] on button "2" at bounding box center [288, 185] width 14 height 14
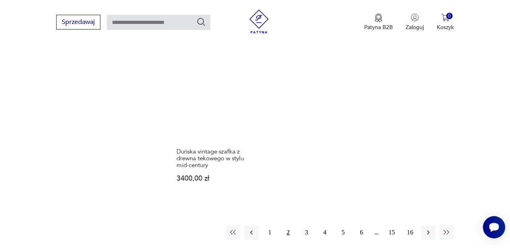
scroll to position [1169, 0]
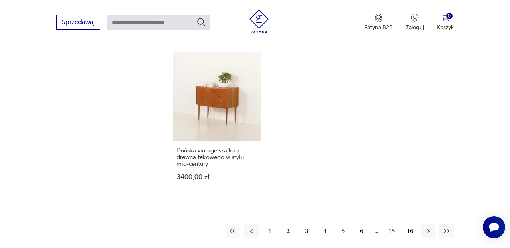
click at [306, 224] on button "3" at bounding box center [306, 231] width 14 height 14
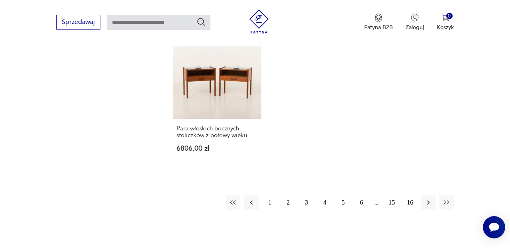
scroll to position [1134, 0]
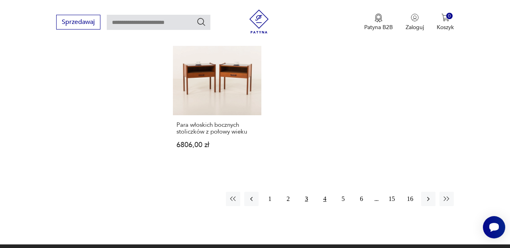
click at [323, 192] on button "4" at bounding box center [324, 199] width 14 height 14
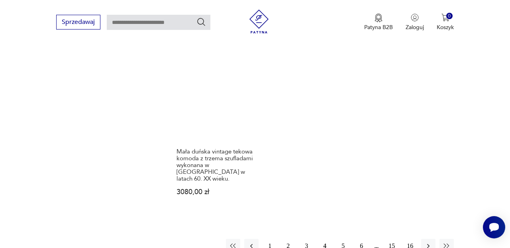
scroll to position [1136, 0]
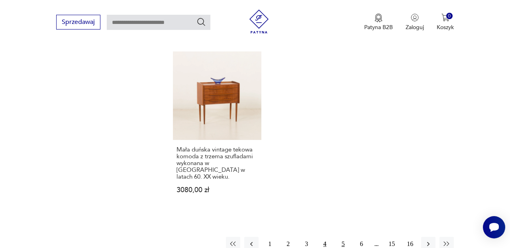
click at [343, 237] on button "5" at bounding box center [343, 244] width 14 height 14
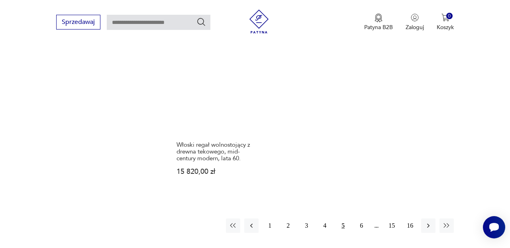
scroll to position [1087, 0]
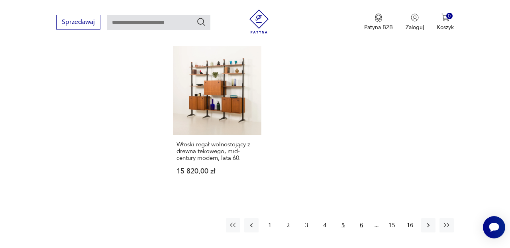
click at [361, 218] on button "6" at bounding box center [361, 225] width 14 height 14
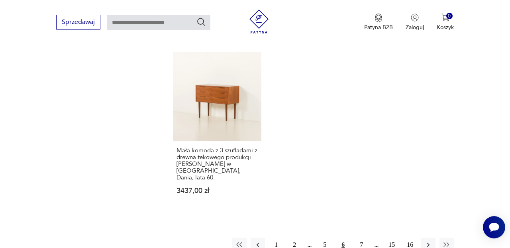
scroll to position [1095, 0]
click at [362, 237] on button "7" at bounding box center [361, 244] width 14 height 14
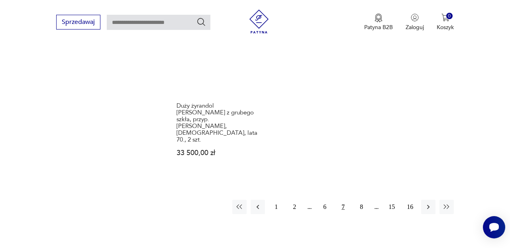
scroll to position [1128, 0]
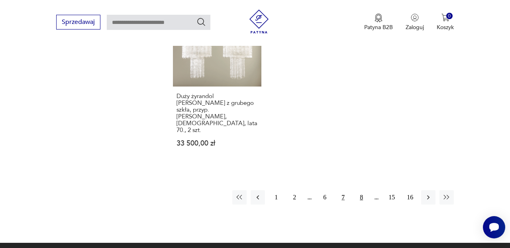
click at [361, 190] on button "8" at bounding box center [361, 197] width 14 height 14
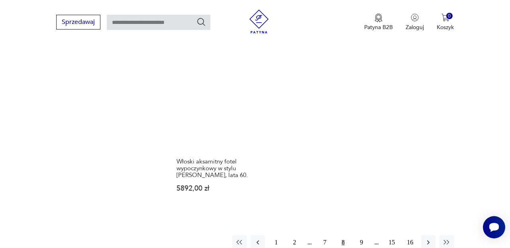
scroll to position [1099, 0]
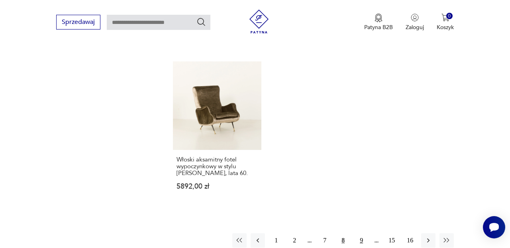
click at [363, 233] on button "9" at bounding box center [361, 240] width 14 height 14
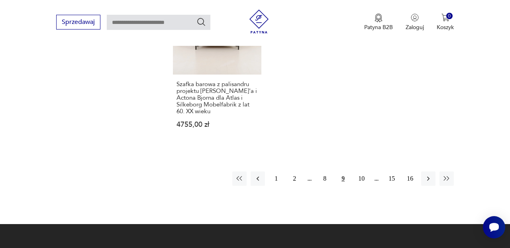
scroll to position [1175, 0]
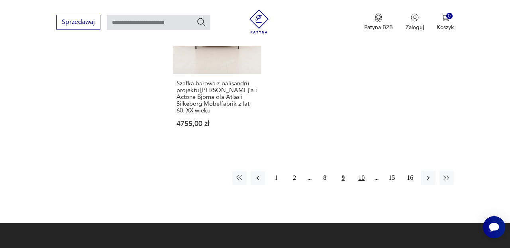
click at [362, 170] on button "10" at bounding box center [361, 177] width 14 height 14
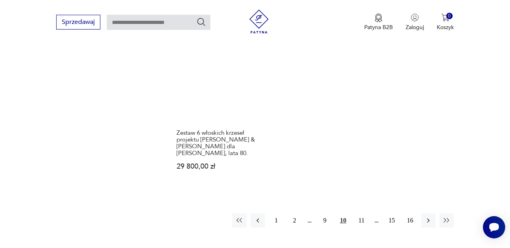
scroll to position [1147, 0]
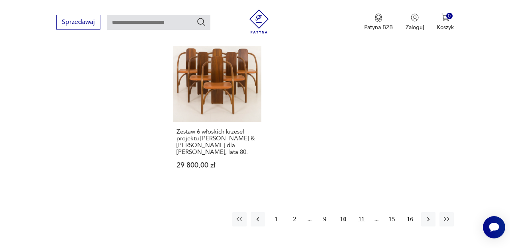
click at [361, 212] on button "11" at bounding box center [361, 219] width 14 height 14
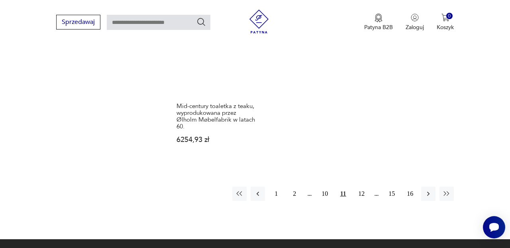
scroll to position [1147, 0]
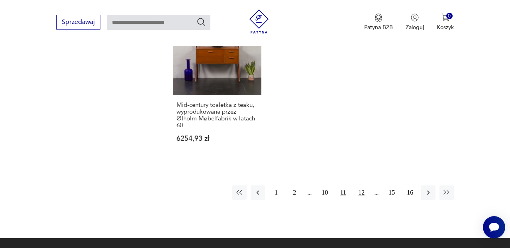
click at [361, 185] on button "12" at bounding box center [361, 192] width 14 height 14
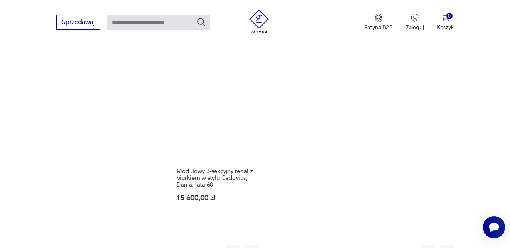
scroll to position [1099, 0]
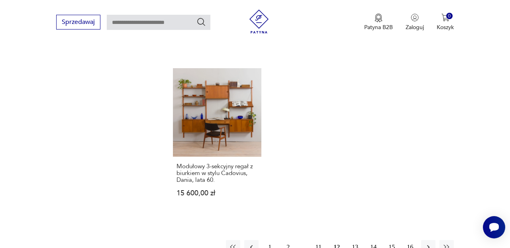
click at [356, 240] on button "13" at bounding box center [355, 247] width 14 height 14
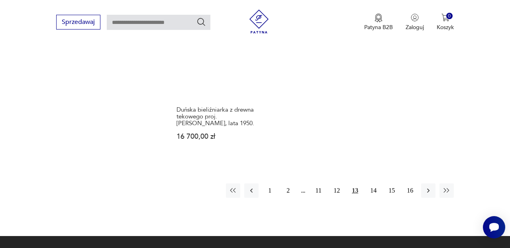
scroll to position [1136, 0]
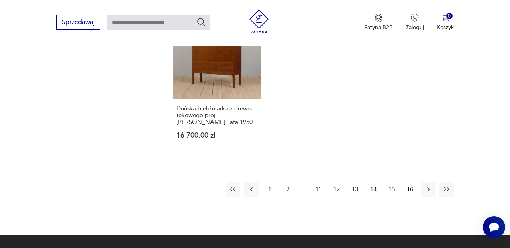
click at [376, 182] on button "14" at bounding box center [373, 189] width 14 height 14
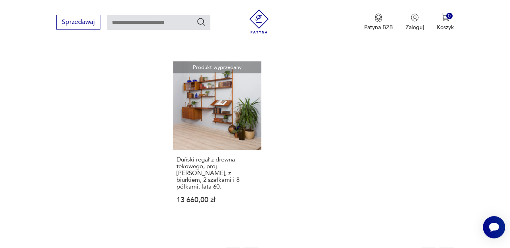
scroll to position [1109, 0]
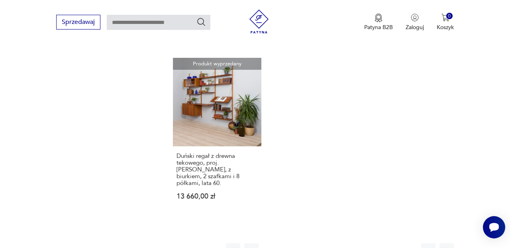
click at [391, 243] on button "15" at bounding box center [391, 250] width 14 height 14
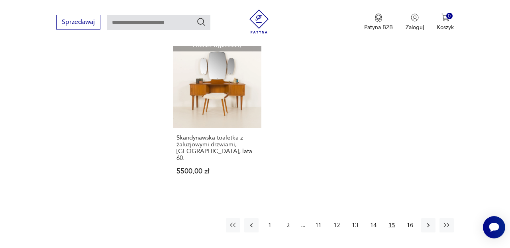
scroll to position [1129, 0]
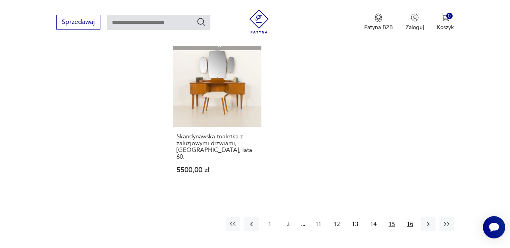
click at [412, 217] on button "16" at bounding box center [410, 224] width 14 height 14
